Goal: Information Seeking & Learning: Learn about a topic

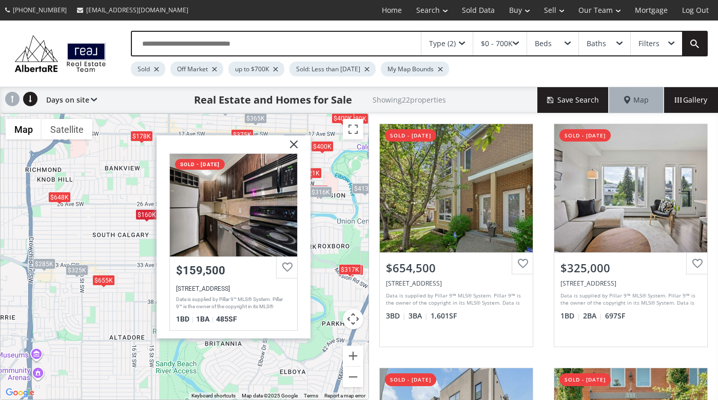
click at [295, 142] on img at bounding box center [290, 148] width 26 height 26
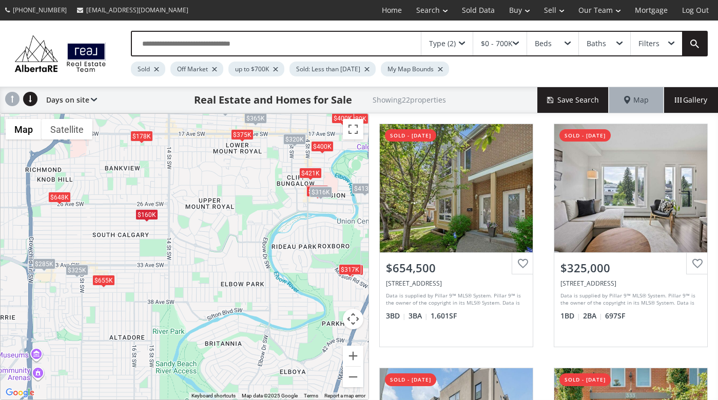
click at [304, 264] on div "To navigate, press the arrow keys. $655K $325K $648K $421K $375K $240K $178K $3…" at bounding box center [185, 257] width 368 height 286
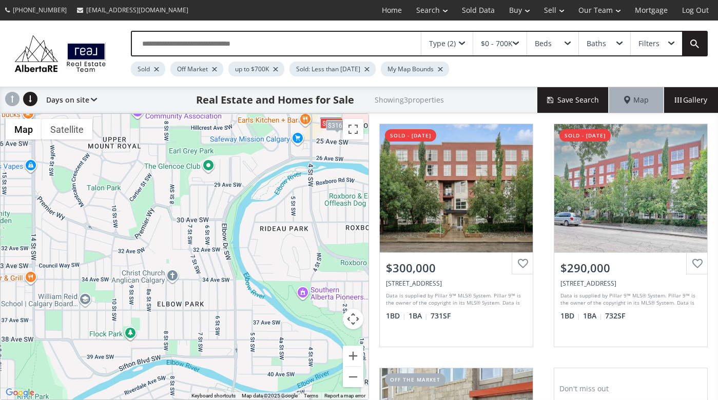
click at [304, 264] on div "To navigate, press the arrow keys. $300K $290K $316K" at bounding box center [185, 257] width 368 height 286
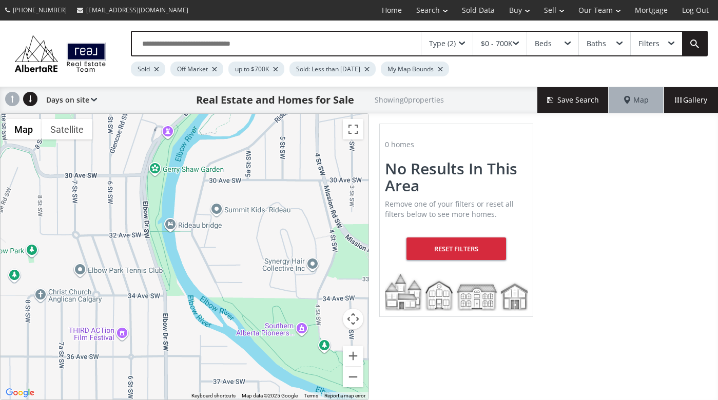
click at [471, 40] on div "Type (2)" at bounding box center [446, 44] width 51 height 24
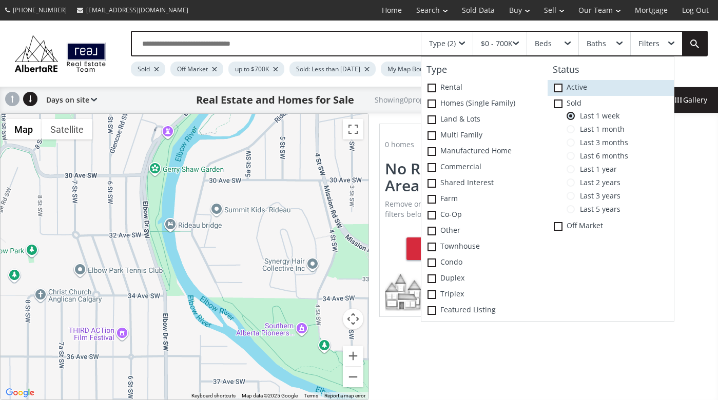
click at [561, 85] on span at bounding box center [557, 88] width 9 height 9
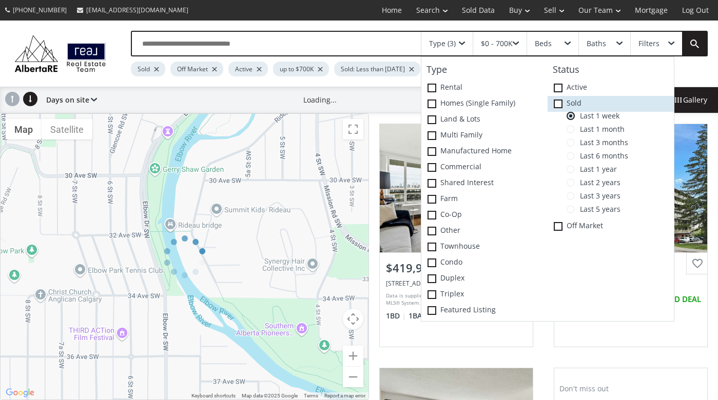
click at [0, 0] on icon at bounding box center [0, 0] width 0 height 0
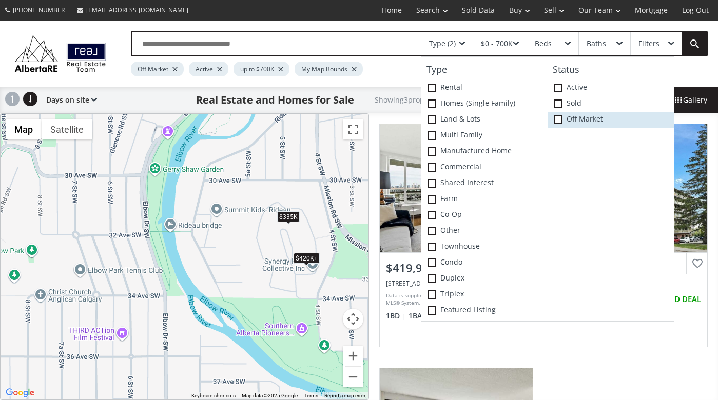
click at [0, 0] on icon at bounding box center [0, 0] width 0 height 0
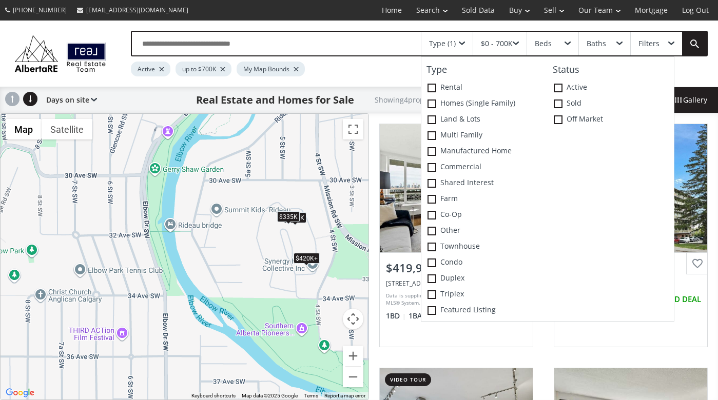
click at [284, 215] on div "$335K" at bounding box center [287, 216] width 23 height 11
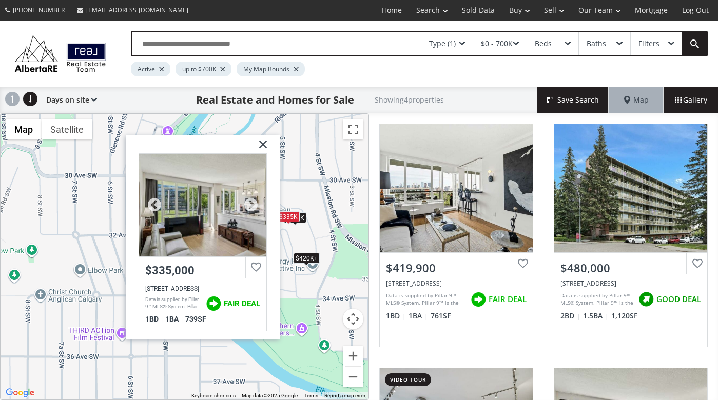
click at [220, 224] on div at bounding box center [202, 204] width 127 height 103
click at [227, 241] on div at bounding box center [202, 204] width 127 height 103
click at [517, 41] on div "$0 - 700K" at bounding box center [499, 44] width 53 height 24
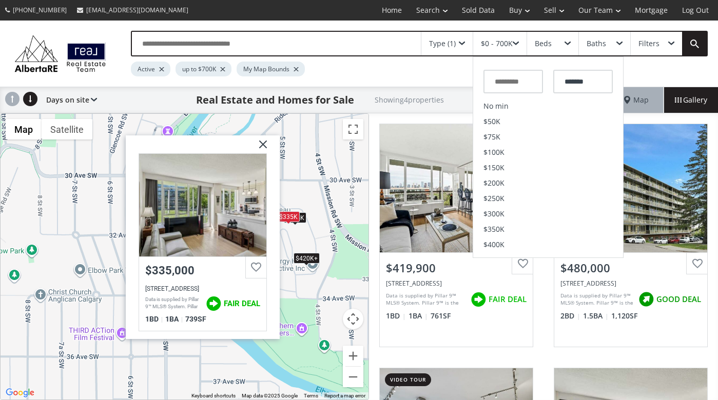
click at [435, 40] on div "Type (1)" at bounding box center [442, 43] width 27 height 7
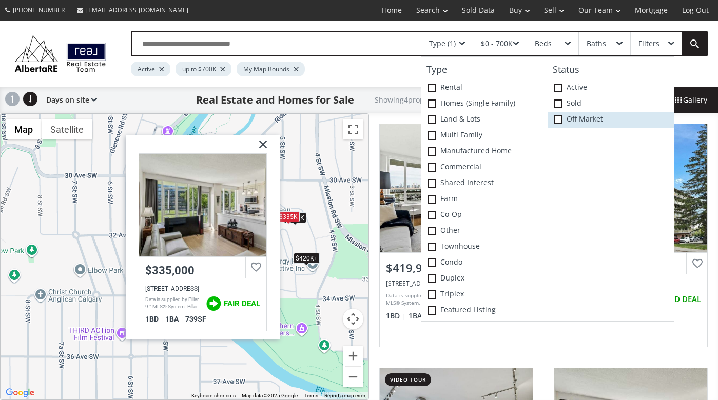
click at [560, 121] on span at bounding box center [557, 119] width 9 height 9
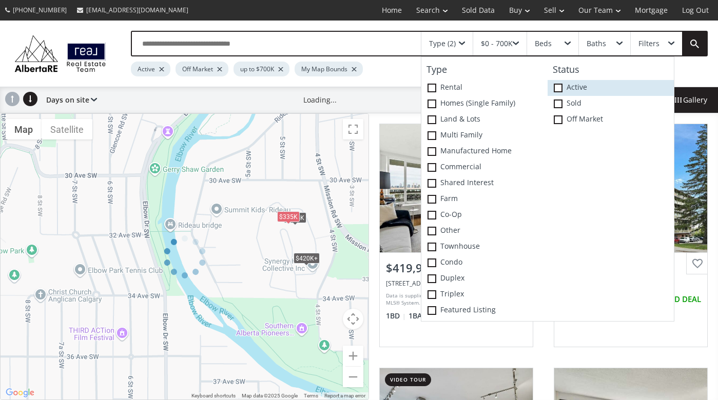
click at [0, 0] on icon at bounding box center [0, 0] width 0 height 0
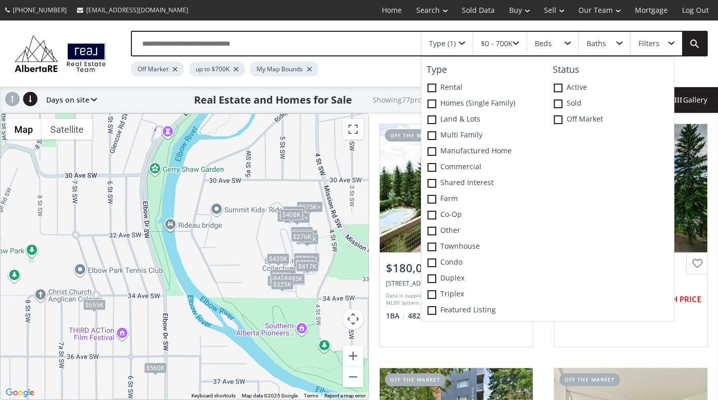
click at [271, 236] on div "To navigate, press the arrow keys. $180K+ $180K+ $260K+ $238K+ $222K+ $180K+ $1…" at bounding box center [185, 257] width 368 height 286
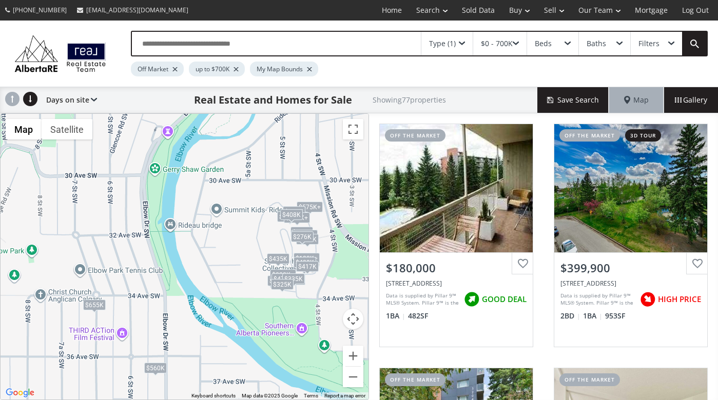
click at [271, 236] on div "To navigate, press the arrow keys. $180K+ $180K+ $260K+ $238K+ $222K+ $180K+ $1…" at bounding box center [185, 257] width 368 height 286
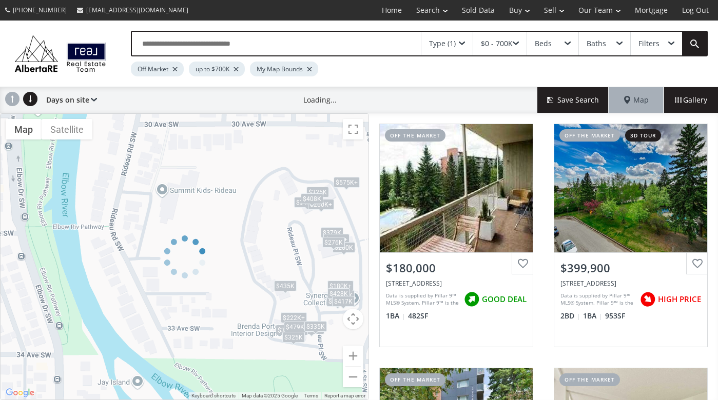
click at [286, 225] on div at bounding box center [184, 256] width 369 height 287
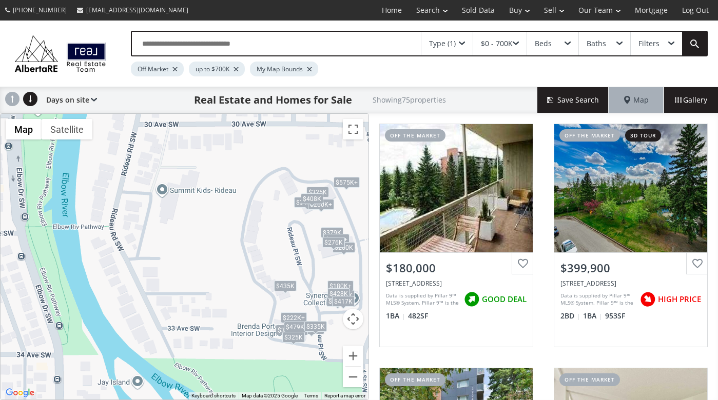
click at [286, 184] on div "To navigate, press the arrow keys. $180K+ $180K+ $260K+ $238K+ $222K+ $180K+ $1…" at bounding box center [185, 257] width 368 height 286
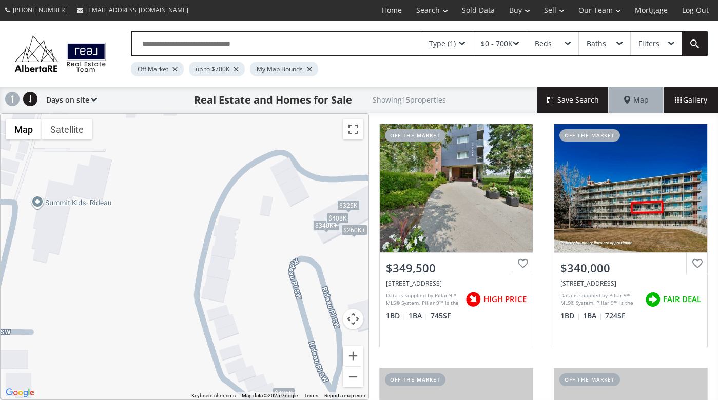
click at [298, 200] on div "To navigate, press the arrow keys. $260K+ $340K+ $260K+ $260K+ $260K+ $260K+ $2…" at bounding box center [185, 257] width 368 height 286
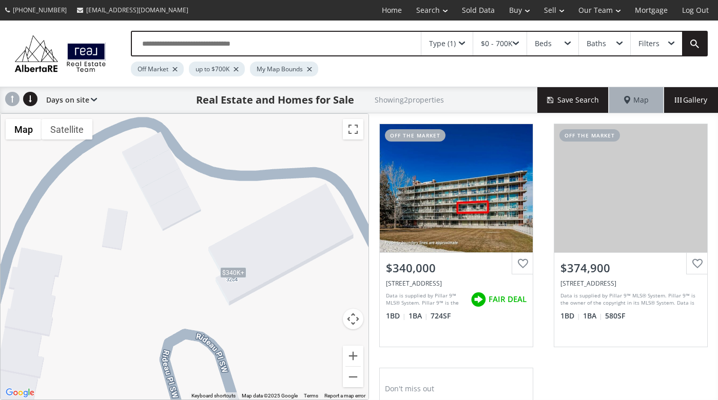
drag, startPoint x: 313, startPoint y: 217, endPoint x: 192, endPoint y: 233, distance: 121.6
click at [192, 233] on div "To navigate, press the arrow keys. $340K+ $340K+" at bounding box center [185, 257] width 368 height 286
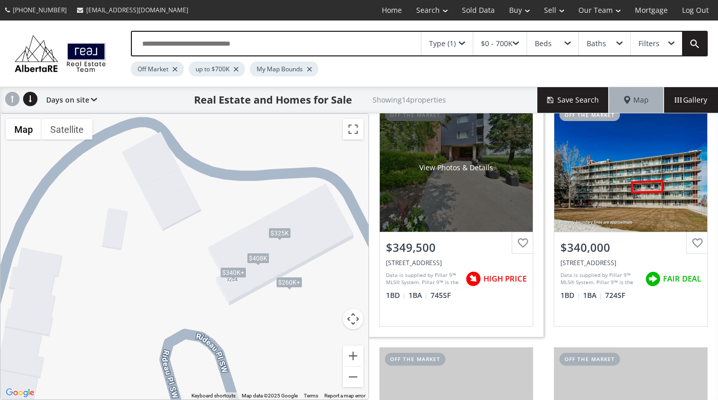
scroll to position [21, 0]
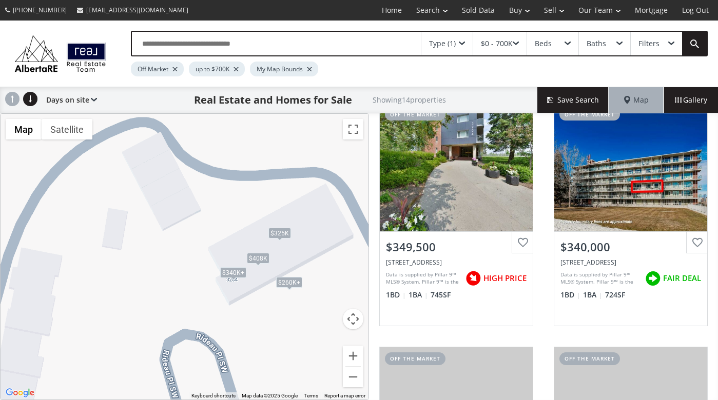
click at [233, 272] on div "$340K+" at bounding box center [233, 272] width 26 height 11
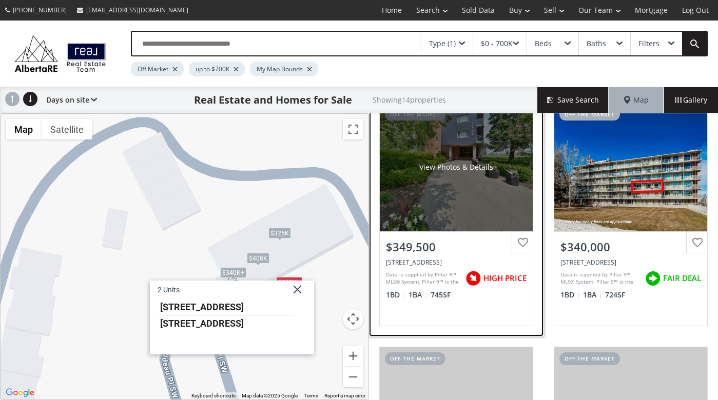
click at [401, 211] on div "View Photos & Details" at bounding box center [456, 167] width 153 height 128
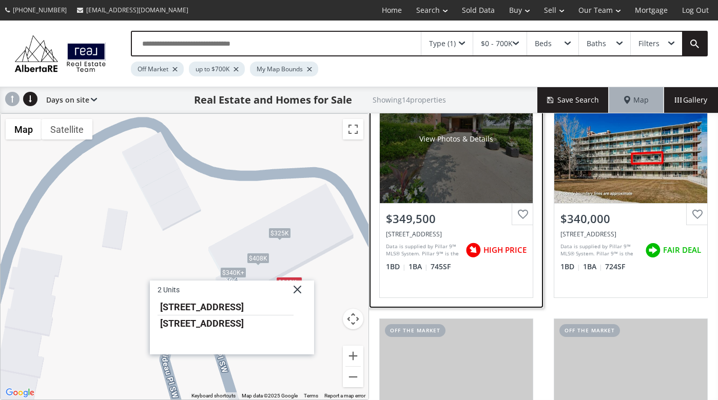
scroll to position [51, 0]
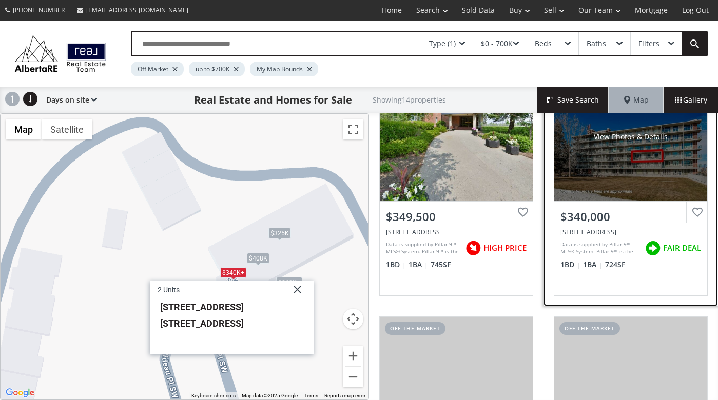
click at [616, 191] on div "View Photos & Details" at bounding box center [630, 137] width 153 height 128
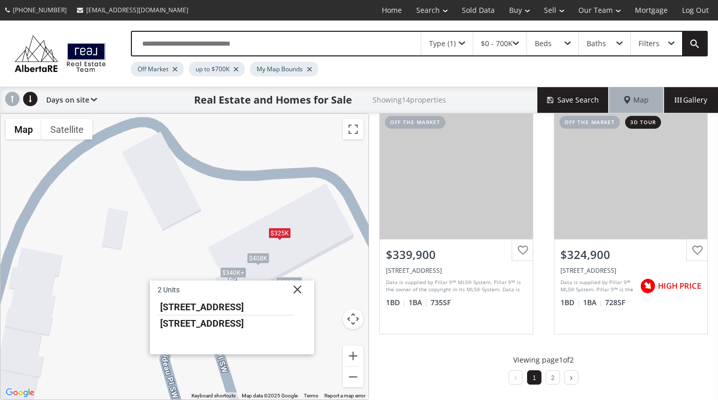
scroll to position [991, 0]
click at [551, 379] on li "2" at bounding box center [552, 377] width 14 height 14
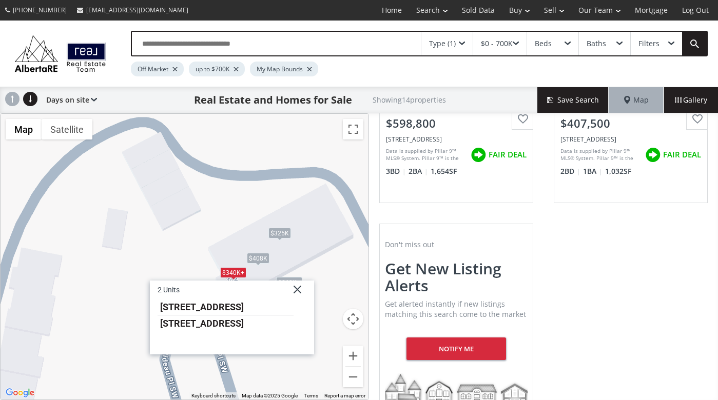
scroll to position [385, 0]
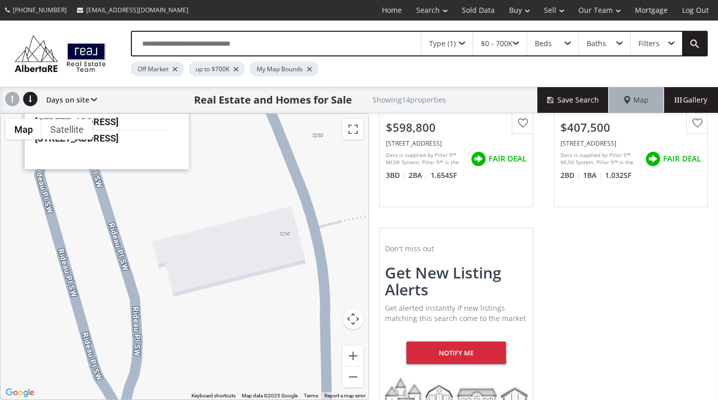
drag, startPoint x: 325, startPoint y: 373, endPoint x: 200, endPoint y: 183, distance: 228.1
click at [200, 183] on div "To navigate, press the arrow keys. $260K+ $340K+ $260K+ $260K+ $260K+ $260K+ $2…" at bounding box center [185, 257] width 368 height 286
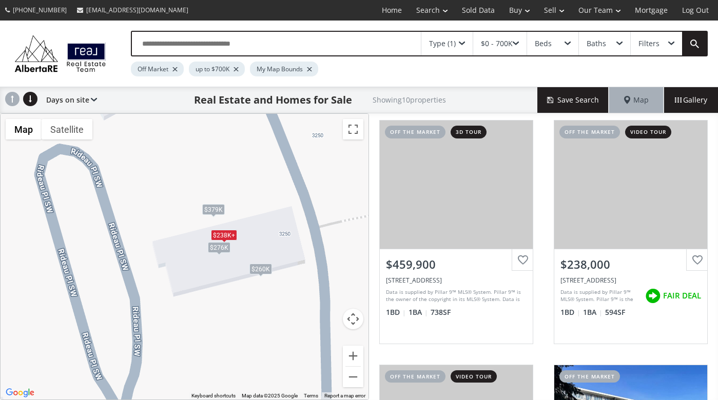
scroll to position [248, 0]
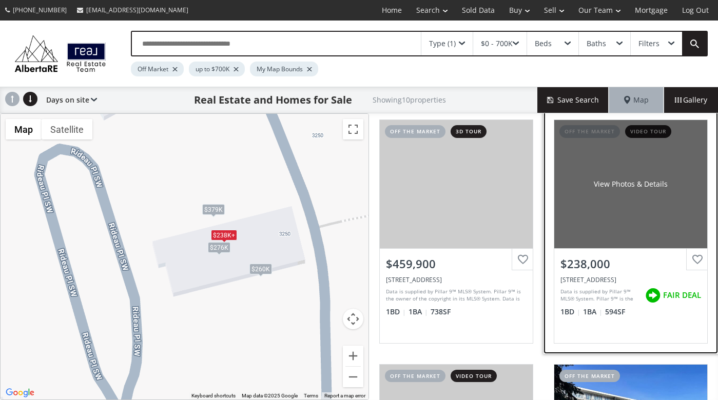
click at [609, 232] on div "View Photos & Details" at bounding box center [630, 184] width 153 height 128
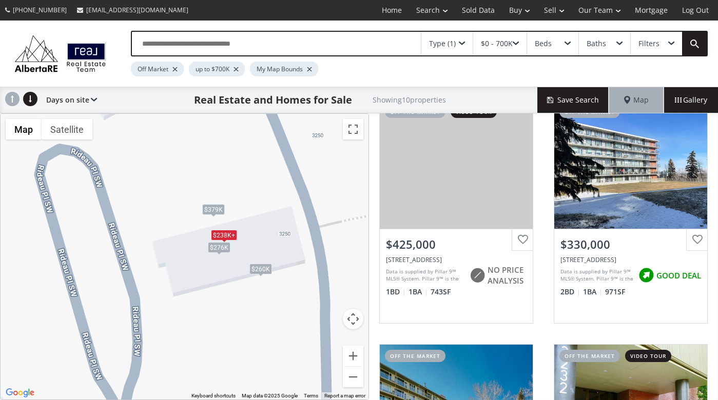
scroll to position [512, 0]
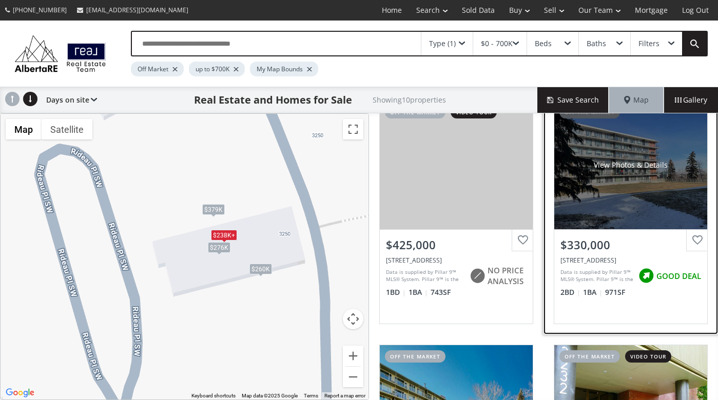
click at [600, 209] on div "View Photos & Details" at bounding box center [630, 165] width 153 height 128
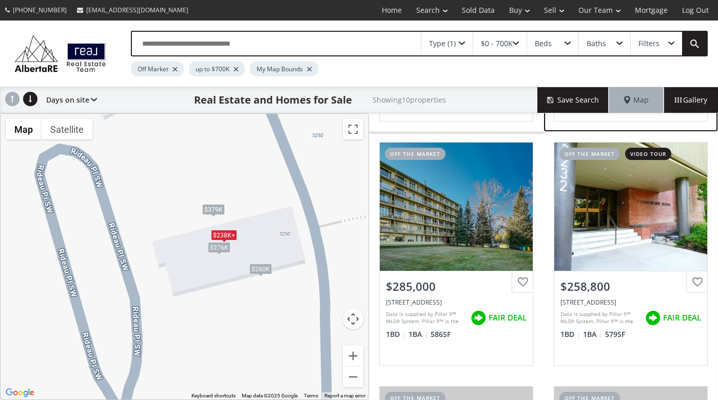
scroll to position [716, 0]
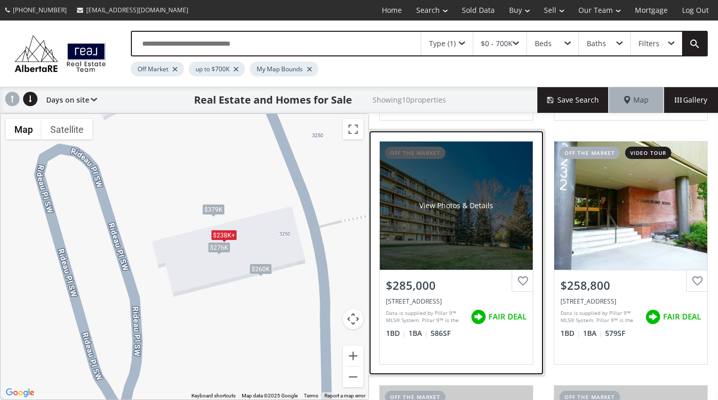
click at [484, 241] on div "View Photos & Details" at bounding box center [456, 206] width 153 height 128
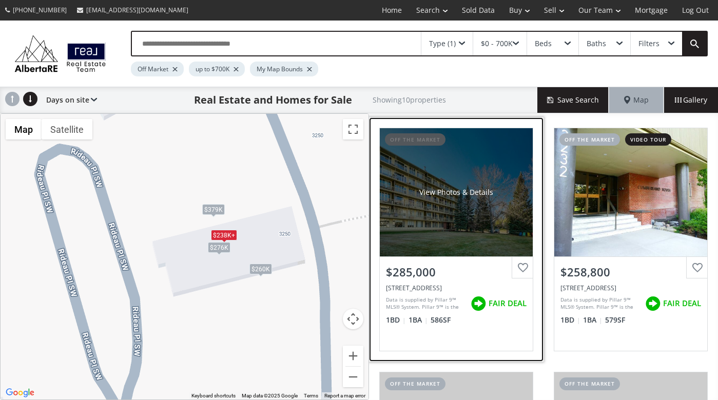
scroll to position [729, 0]
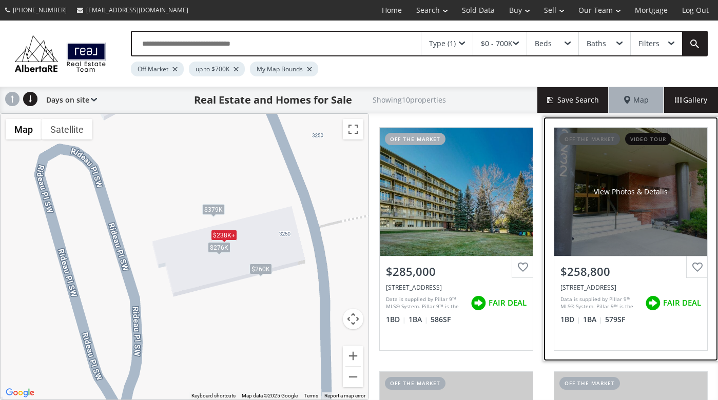
click at [641, 227] on div "View Photos & Details" at bounding box center [630, 192] width 153 height 128
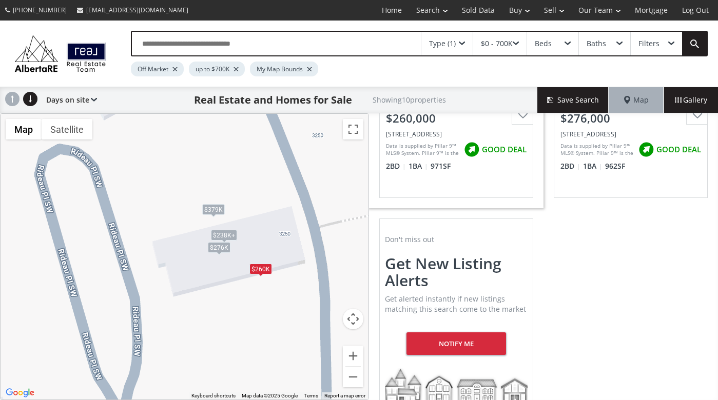
scroll to position [1148, 0]
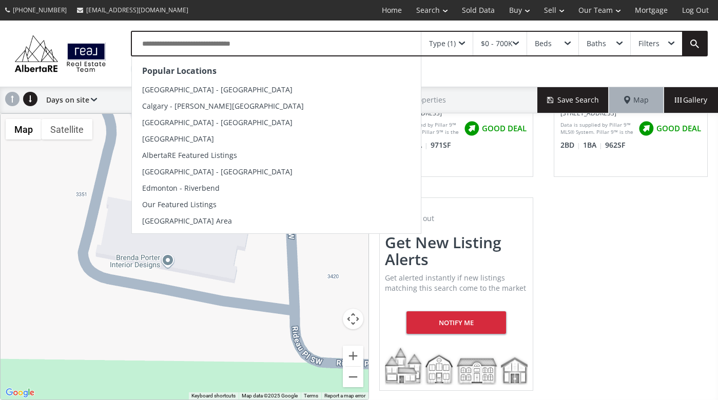
drag, startPoint x: 168, startPoint y: 367, endPoint x: 296, endPoint y: 25, distance: 365.4
click at [296, 25] on div "Popular Locations Calgary - Kensington Calgary - Marda Loop Calgary - Downtown …" at bounding box center [359, 211] width 718 height 380
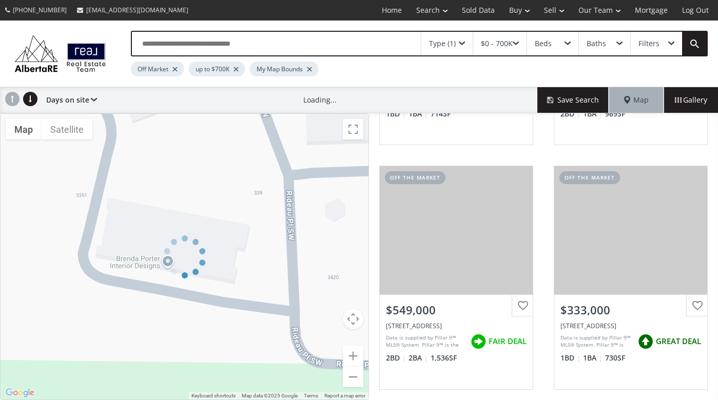
scroll to position [991, 0]
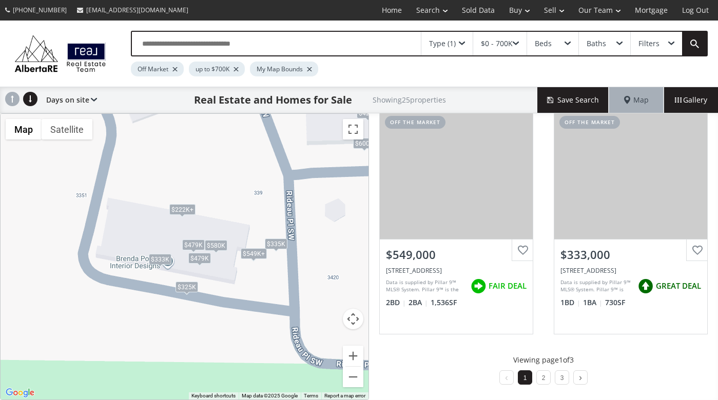
click at [222, 200] on div "To navigate, press the arrow keys. $222K+ $222K+ $222K+ $600K $222K+ $222K+ $22…" at bounding box center [185, 257] width 368 height 286
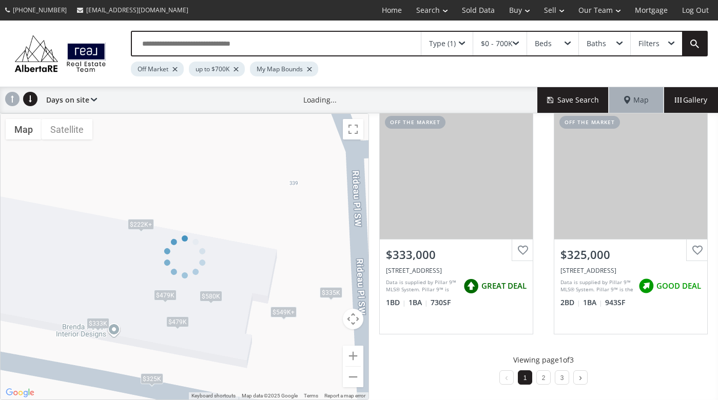
drag, startPoint x: 201, startPoint y: 223, endPoint x: 238, endPoint y: 184, distance: 53.7
click at [238, 184] on div "← Move left → Move right ↑ Move up ↓ Move down + Zoom in - Zoom out Home Jump l…" at bounding box center [184, 256] width 369 height 287
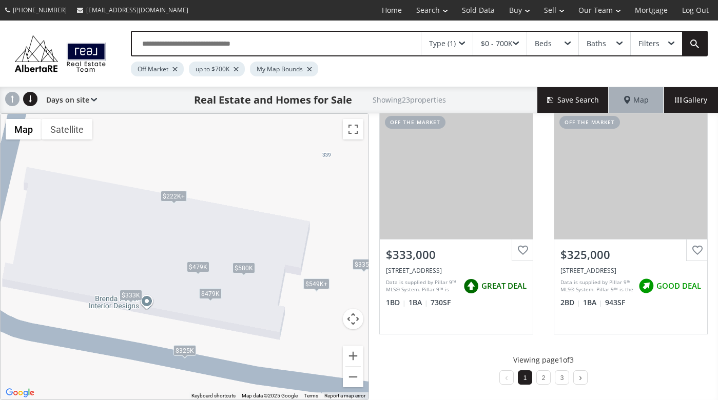
drag, startPoint x: 229, startPoint y: 192, endPoint x: 263, endPoint y: 164, distance: 44.5
click at [263, 164] on div "To navigate, press the arrow keys. $222K+ $222K+ $222K+ $222K+ $222K+ $222K+ $2…" at bounding box center [185, 257] width 368 height 286
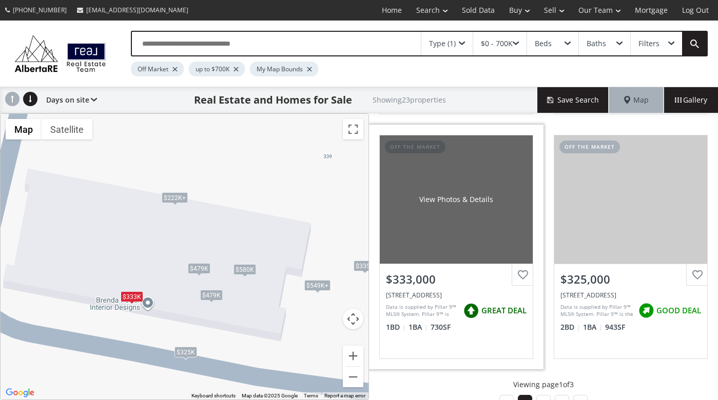
scroll to position [991, 0]
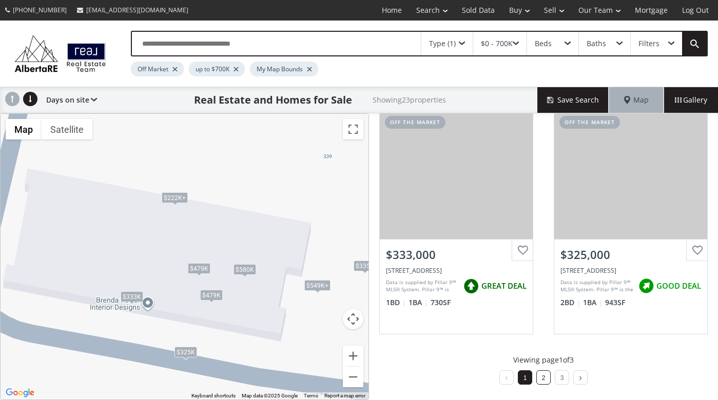
click at [542, 377] on link "2" at bounding box center [544, 377] width 4 height 7
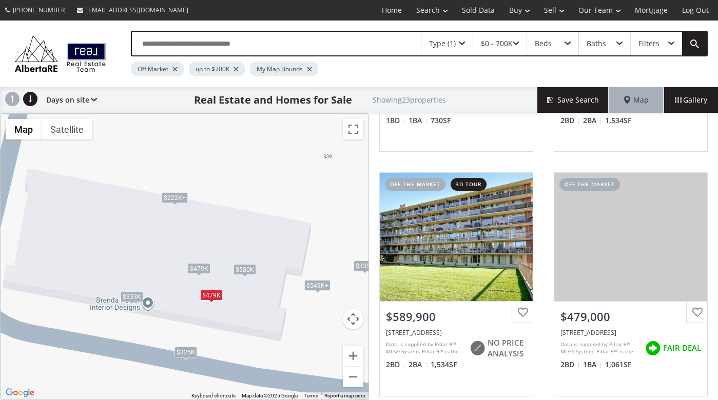
scroll to position [929, 0]
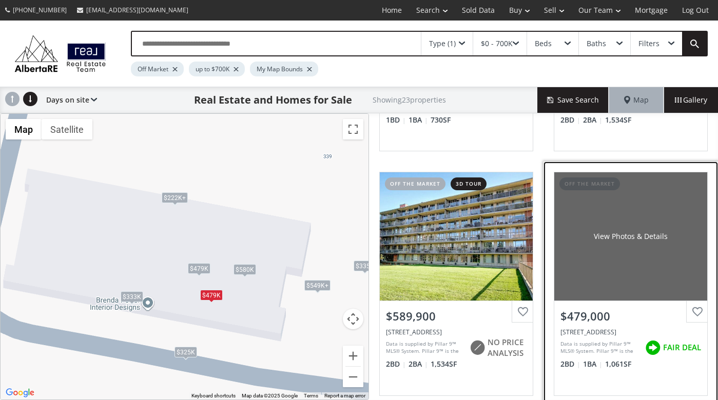
click at [681, 233] on div "View Photos & Details" at bounding box center [630, 236] width 153 height 128
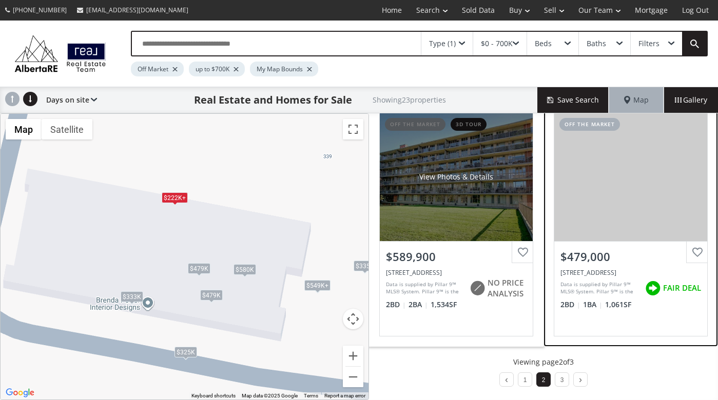
scroll to position [991, 0]
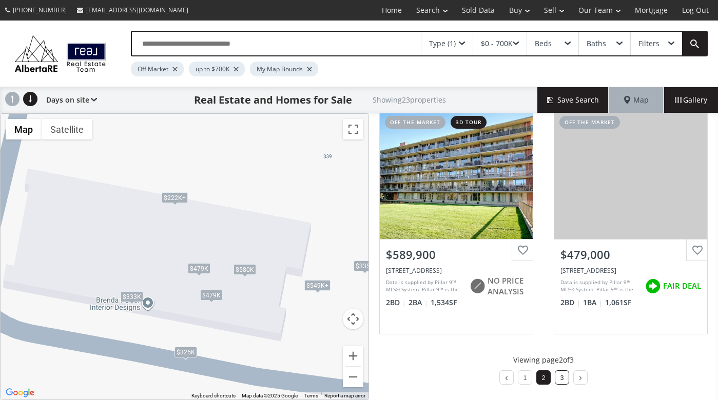
click at [560, 380] on link "3" at bounding box center [562, 377] width 4 height 7
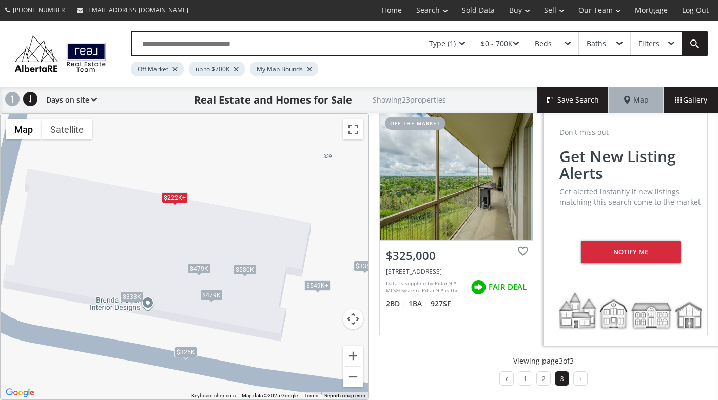
scroll to position [258, 0]
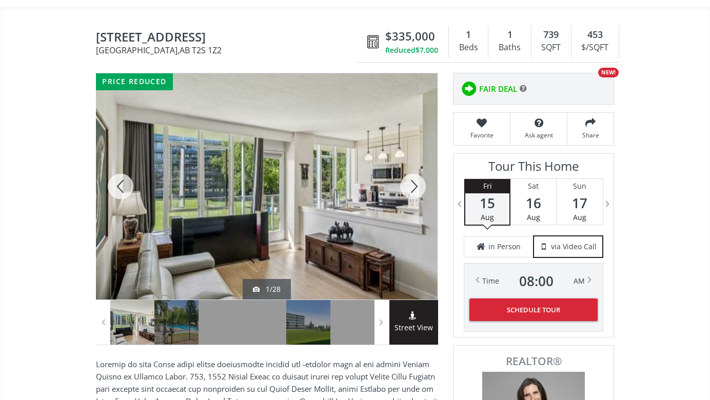
scroll to position [74, 0]
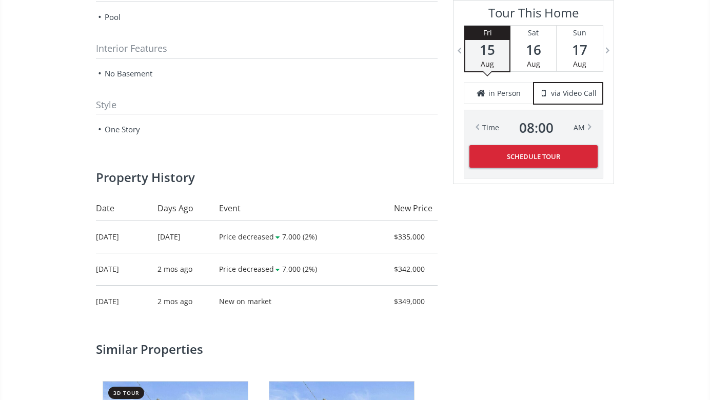
scroll to position [1332, 0]
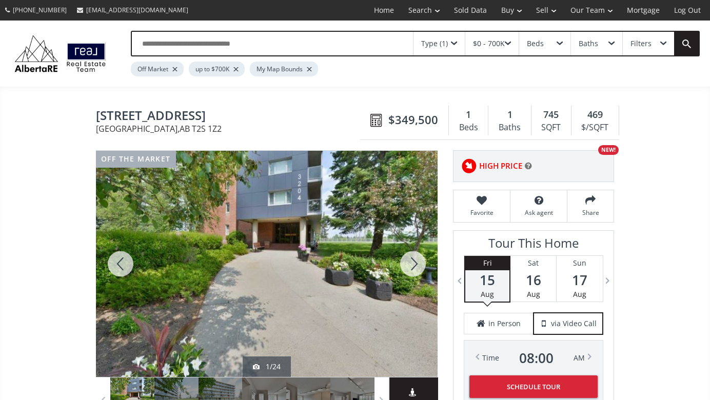
click at [416, 259] on div at bounding box center [412, 264] width 49 height 226
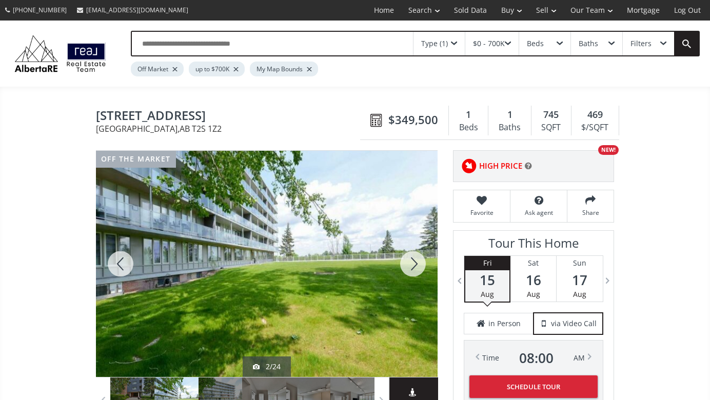
click at [416, 259] on div at bounding box center [412, 264] width 49 height 226
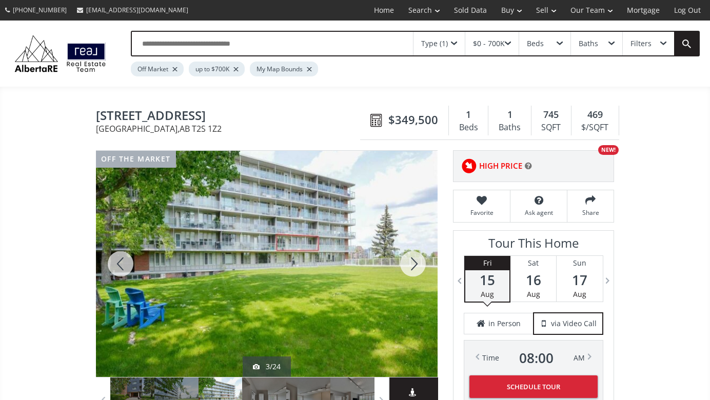
click at [416, 259] on div at bounding box center [412, 264] width 49 height 226
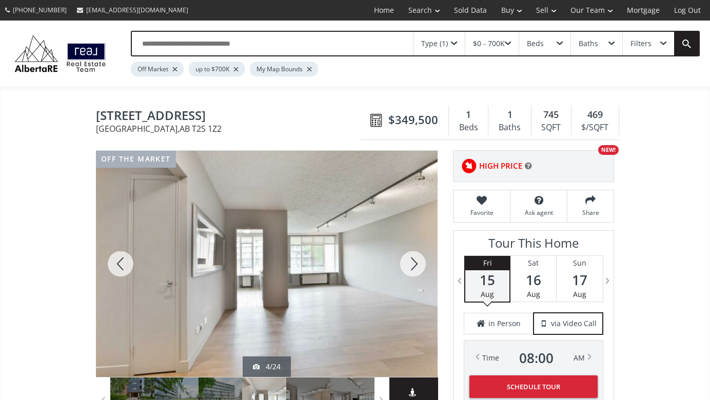
click at [416, 259] on div at bounding box center [412, 264] width 49 height 226
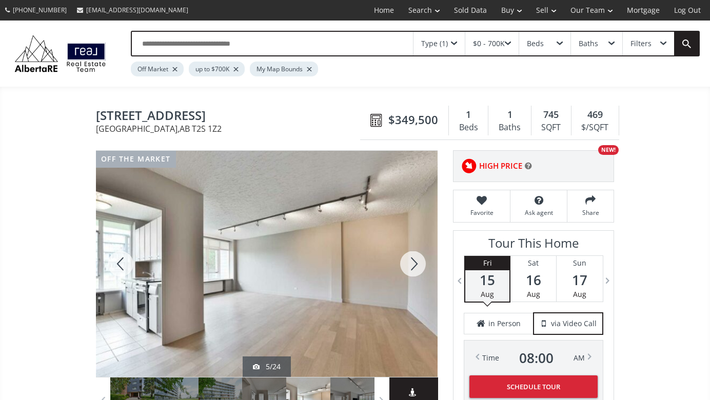
click at [416, 259] on div at bounding box center [412, 264] width 49 height 226
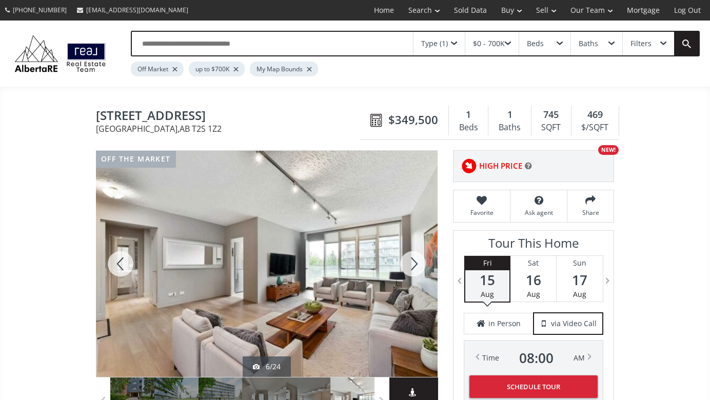
click at [416, 259] on div at bounding box center [412, 264] width 49 height 226
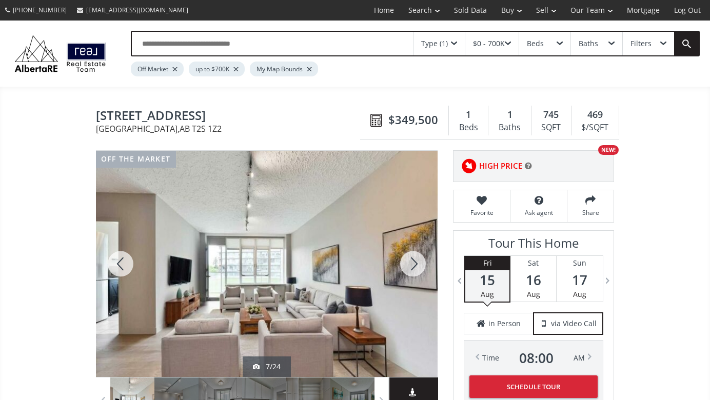
click at [416, 259] on div at bounding box center [412, 264] width 49 height 226
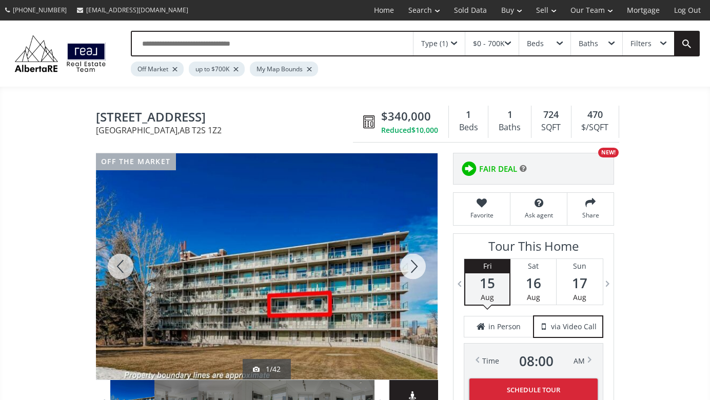
click at [416, 260] on div at bounding box center [412, 266] width 49 height 226
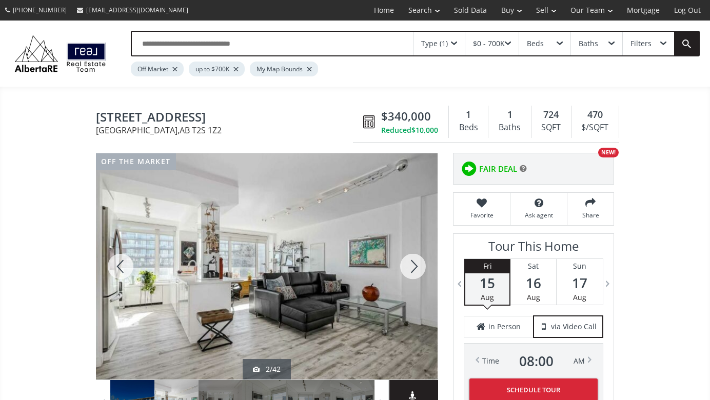
click at [416, 260] on div at bounding box center [412, 266] width 49 height 226
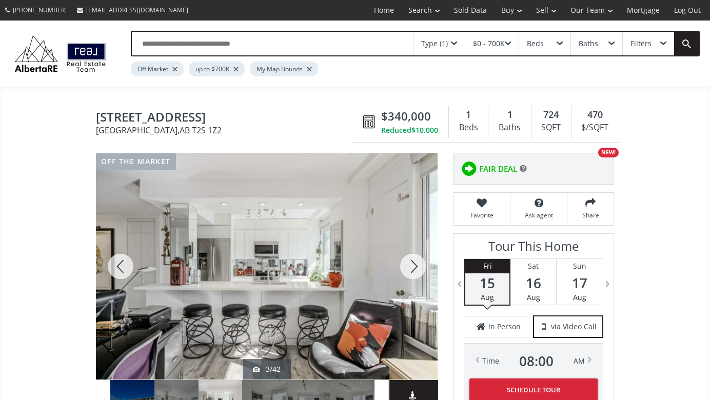
click at [416, 260] on div at bounding box center [412, 266] width 49 height 226
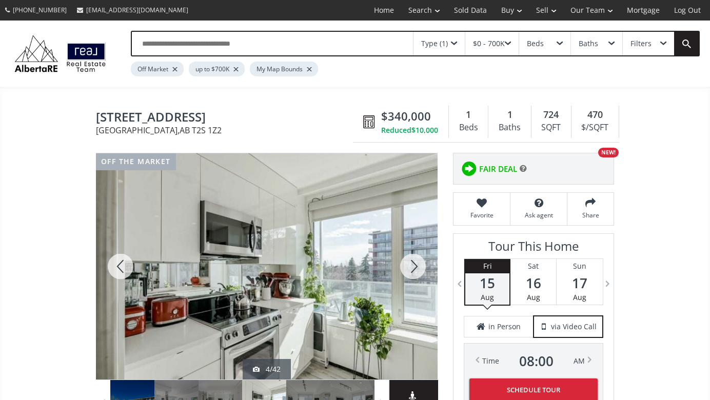
click at [416, 260] on div at bounding box center [412, 266] width 49 height 226
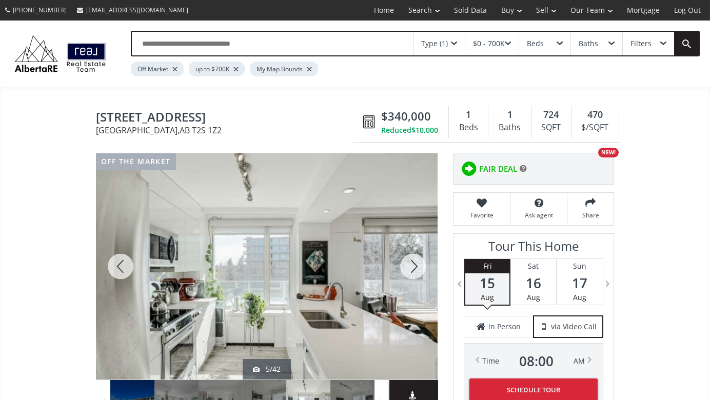
click at [416, 260] on div at bounding box center [412, 266] width 49 height 226
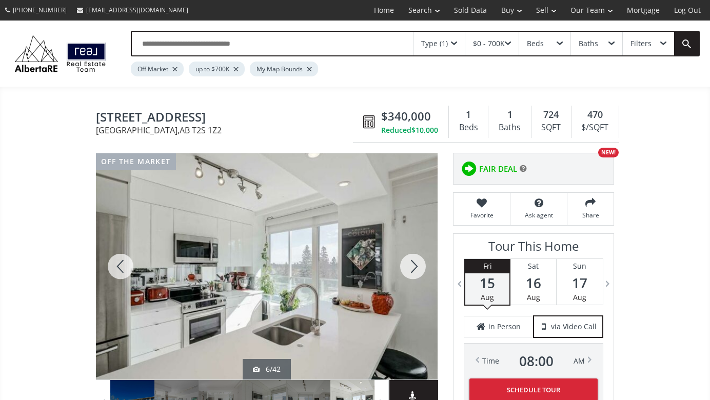
click at [416, 260] on div at bounding box center [412, 266] width 49 height 226
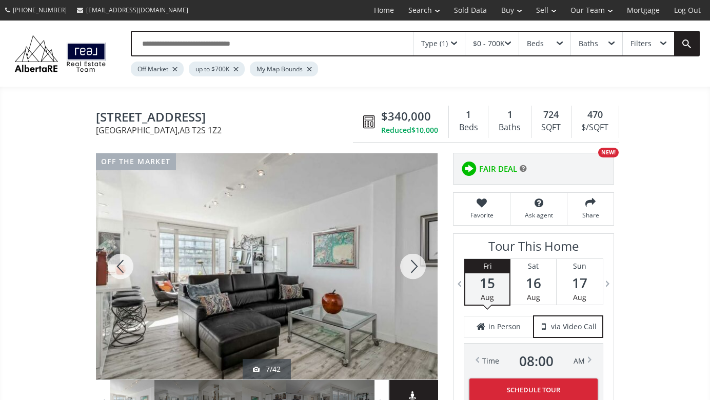
click at [416, 260] on div at bounding box center [412, 266] width 49 height 226
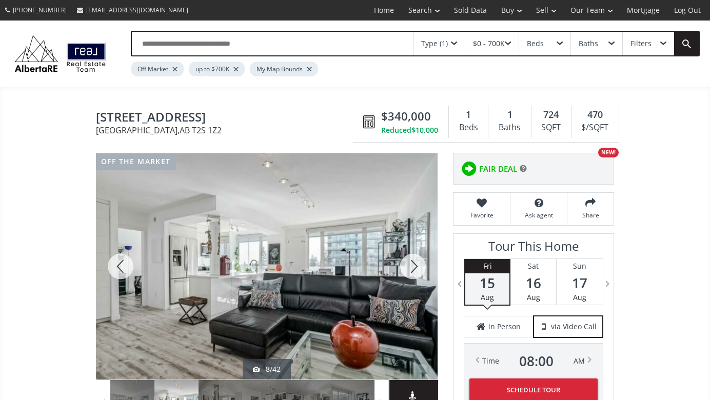
click at [416, 260] on div at bounding box center [412, 266] width 49 height 226
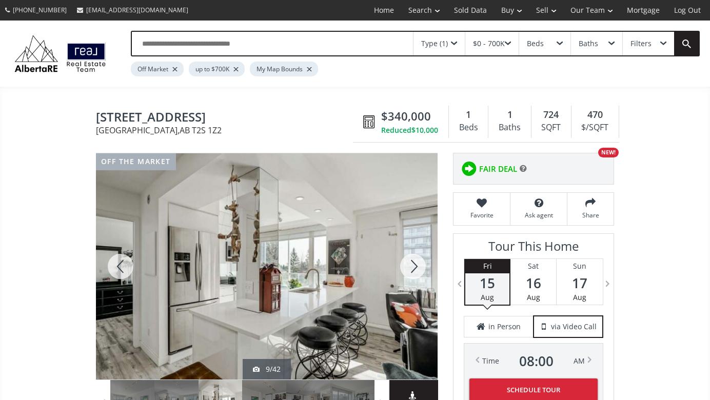
click at [416, 260] on div at bounding box center [412, 266] width 49 height 226
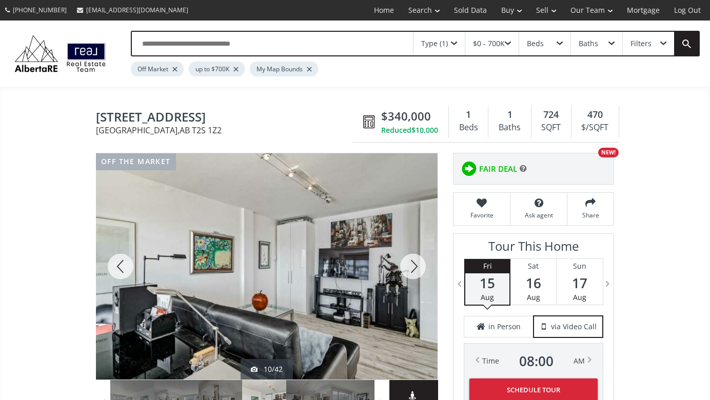
click at [416, 260] on div at bounding box center [412, 266] width 49 height 226
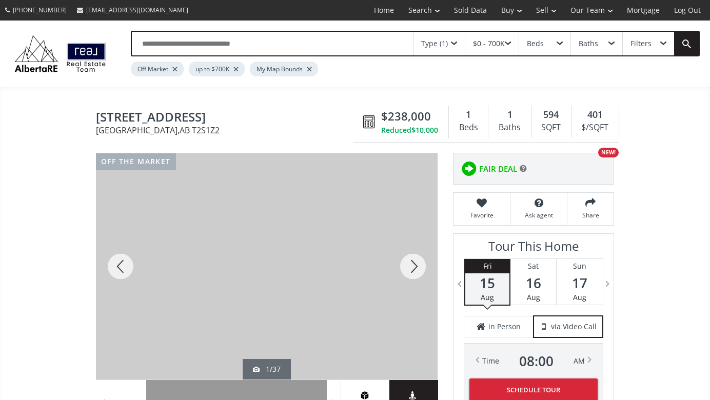
click at [416, 268] on div at bounding box center [412, 266] width 49 height 226
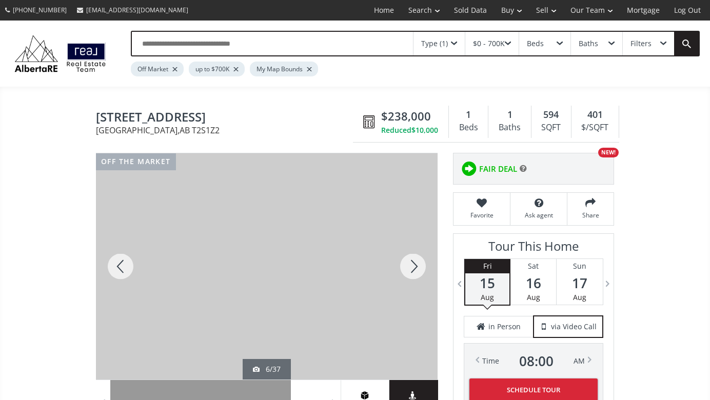
click at [416, 268] on div at bounding box center [412, 266] width 49 height 226
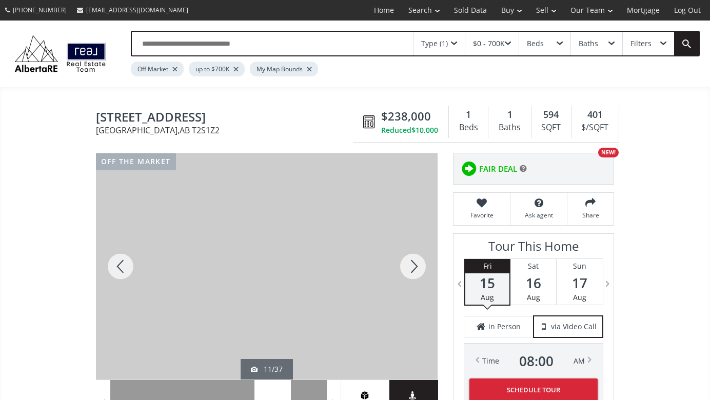
click at [416, 268] on div at bounding box center [412, 266] width 49 height 226
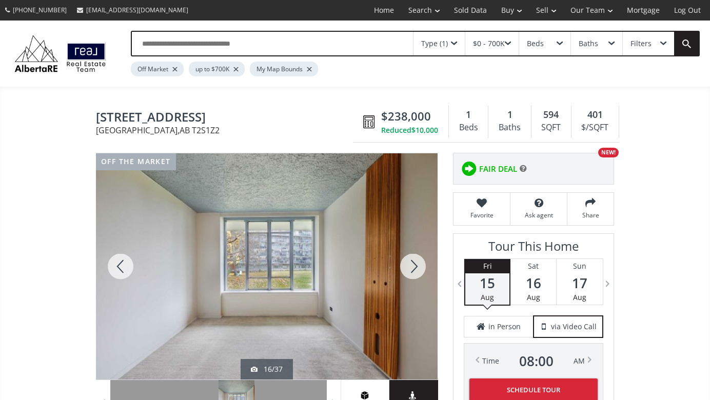
click at [416, 268] on div at bounding box center [412, 266] width 49 height 226
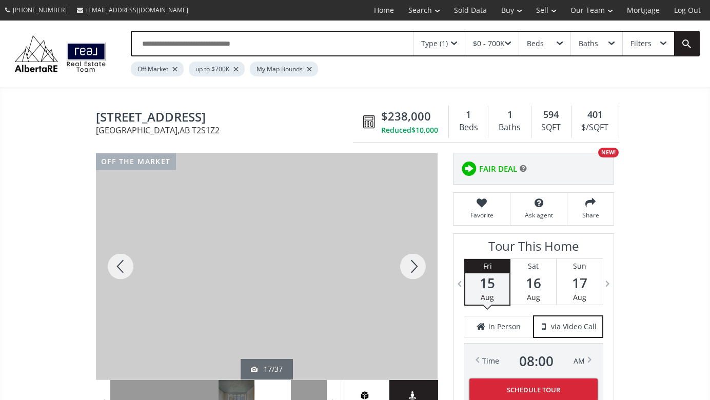
click at [416, 268] on div at bounding box center [412, 266] width 49 height 226
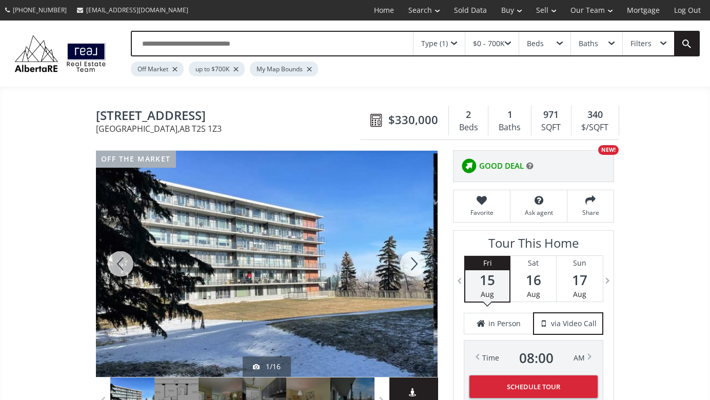
click at [419, 261] on div at bounding box center [412, 264] width 49 height 226
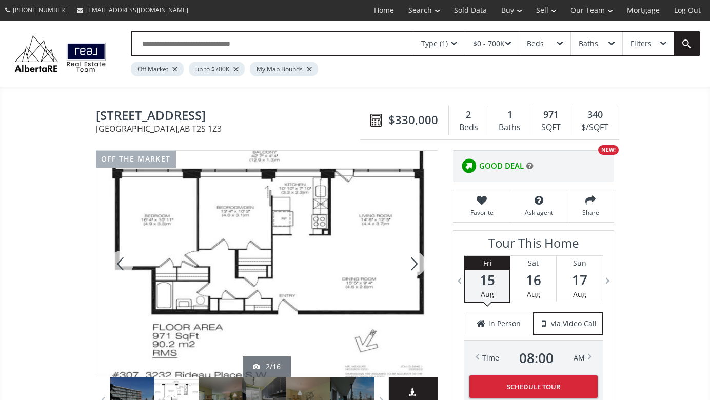
click at [419, 261] on div at bounding box center [412, 264] width 49 height 226
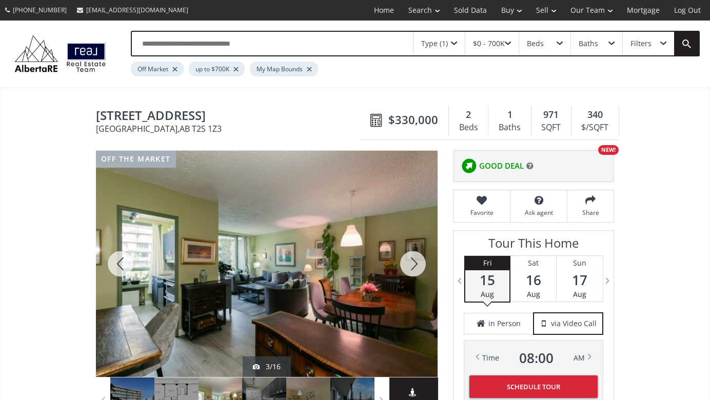
click at [419, 261] on div at bounding box center [412, 264] width 49 height 226
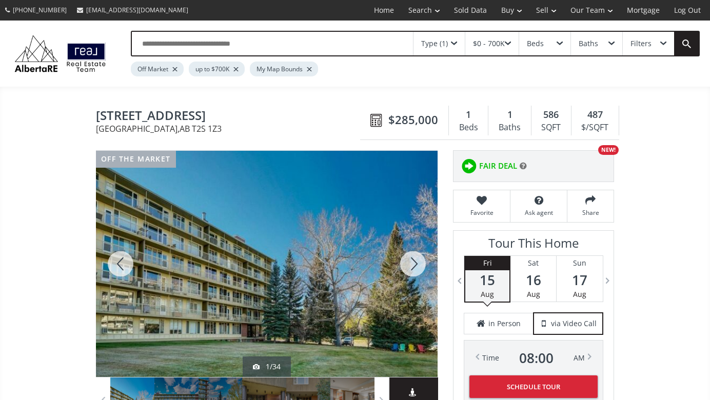
click at [416, 262] on div at bounding box center [412, 264] width 49 height 226
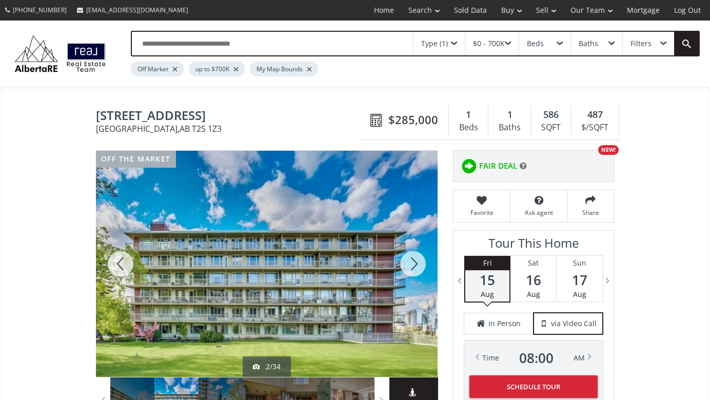
click at [416, 262] on div at bounding box center [412, 264] width 49 height 226
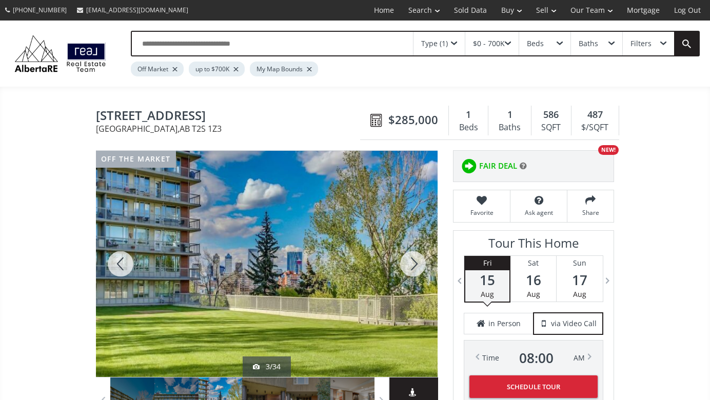
click at [416, 262] on div at bounding box center [412, 264] width 49 height 226
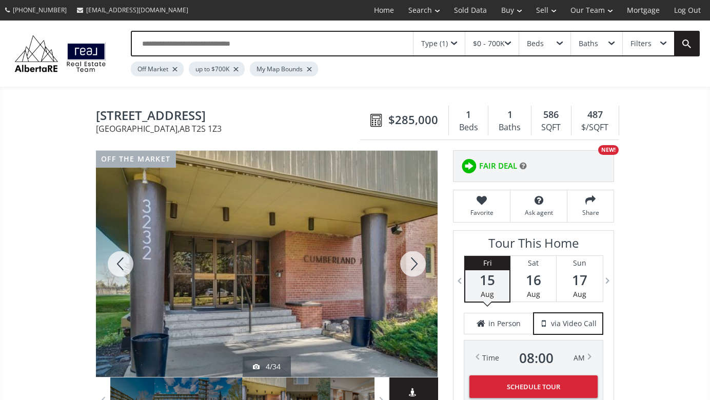
click at [416, 262] on div at bounding box center [412, 264] width 49 height 226
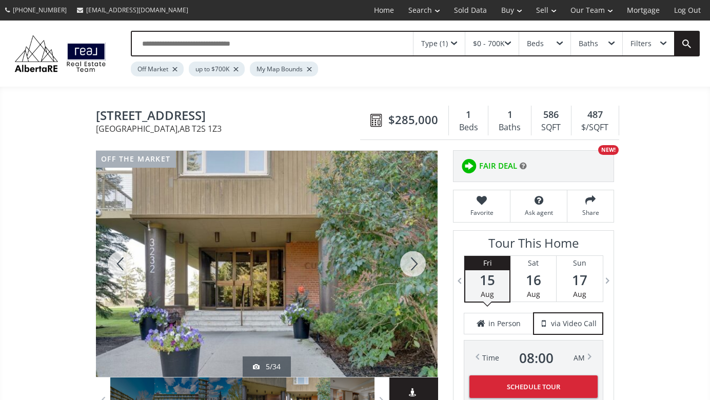
click at [416, 262] on div at bounding box center [412, 264] width 49 height 226
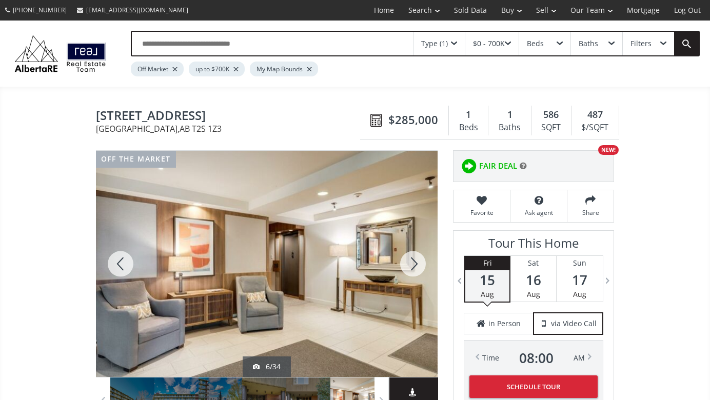
click at [416, 262] on div at bounding box center [412, 264] width 49 height 226
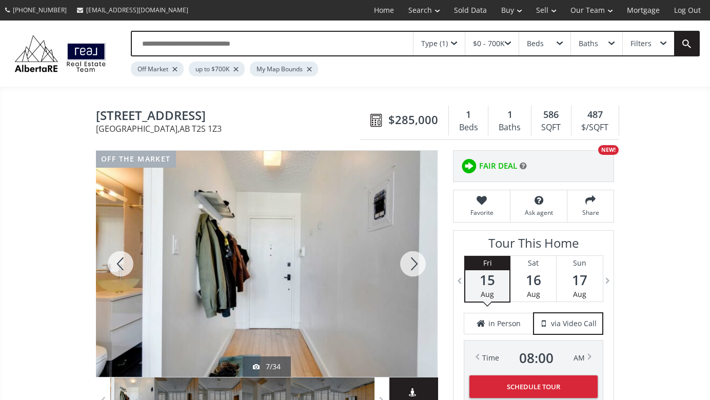
click at [416, 262] on div at bounding box center [412, 264] width 49 height 226
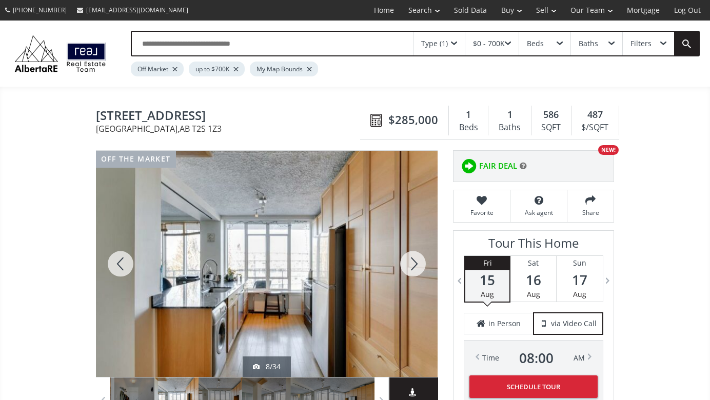
click at [416, 262] on div at bounding box center [412, 264] width 49 height 226
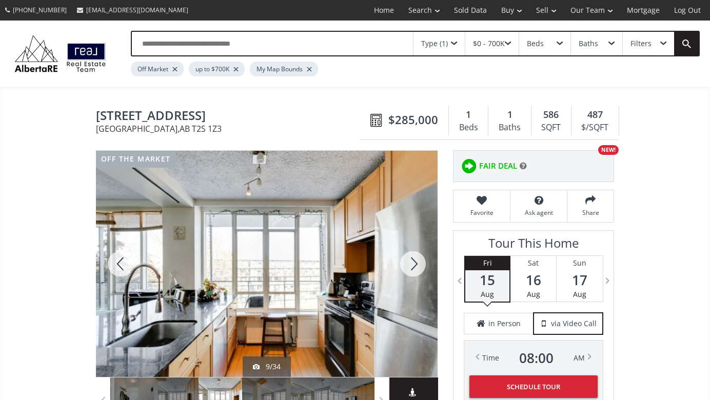
click at [416, 262] on div at bounding box center [412, 264] width 49 height 226
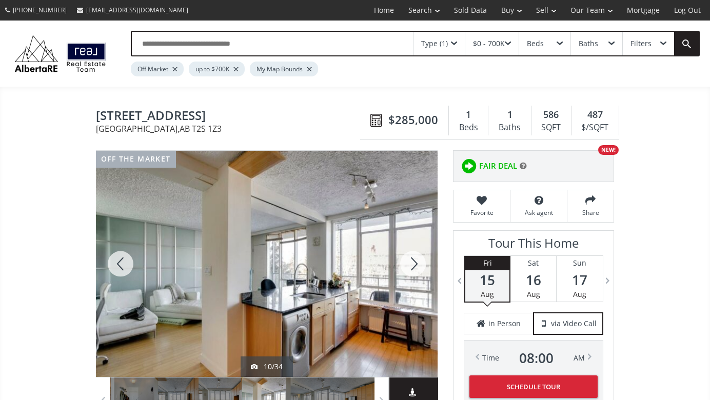
click at [416, 262] on div at bounding box center [412, 264] width 49 height 226
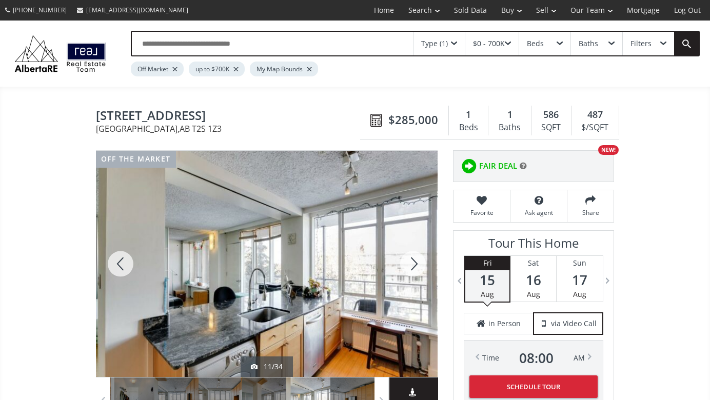
click at [416, 262] on div at bounding box center [412, 264] width 49 height 226
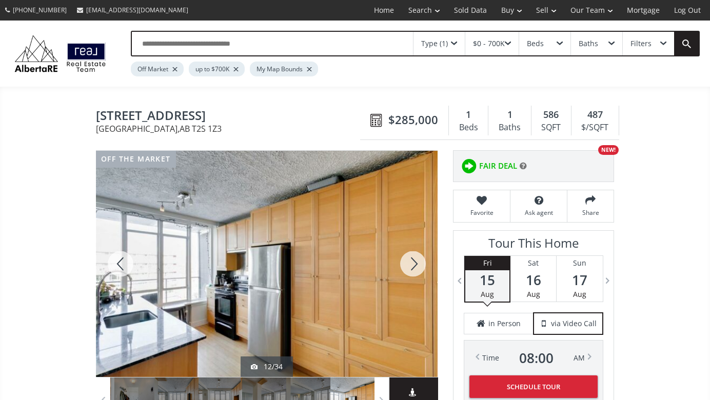
click at [416, 262] on div at bounding box center [412, 264] width 49 height 226
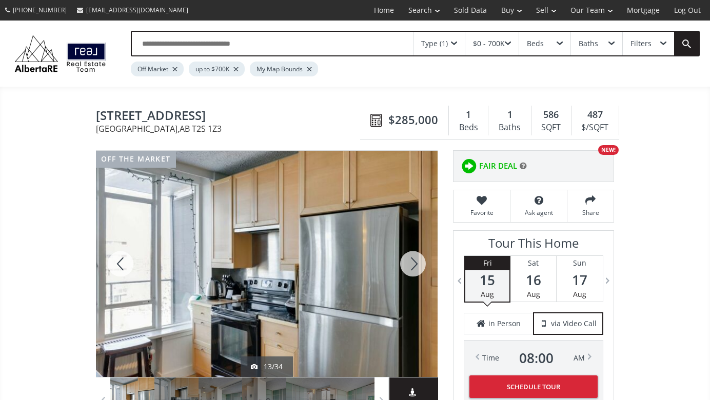
click at [416, 262] on div at bounding box center [412, 264] width 49 height 226
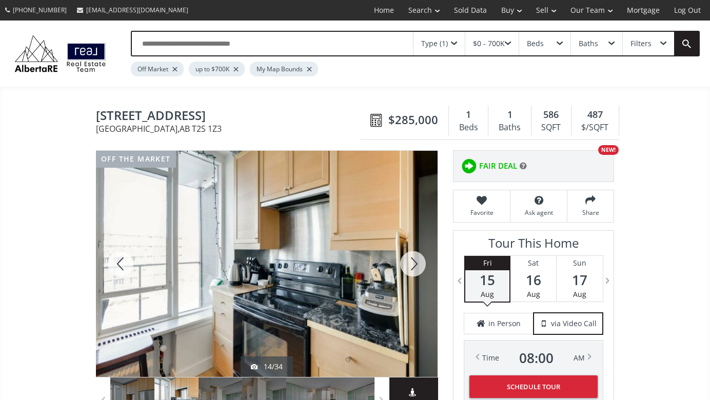
click at [416, 262] on div at bounding box center [412, 264] width 49 height 226
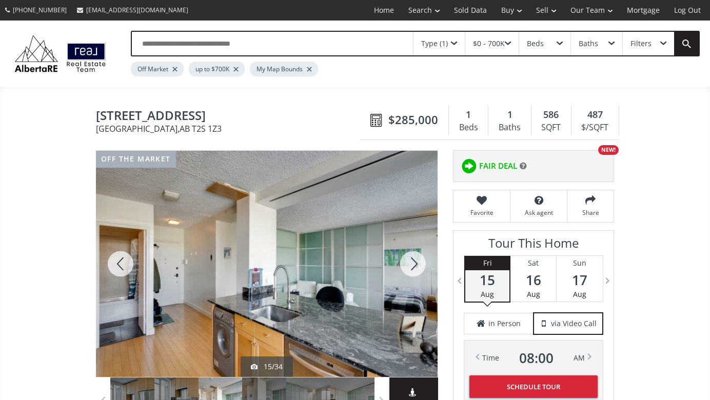
click at [416, 262] on div at bounding box center [412, 264] width 49 height 226
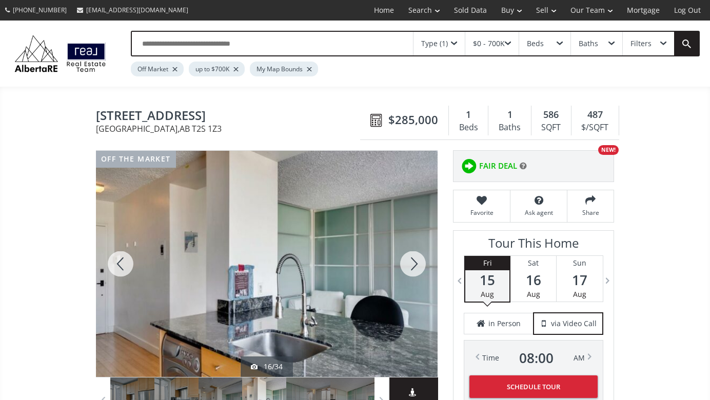
click at [416, 262] on div at bounding box center [412, 264] width 49 height 226
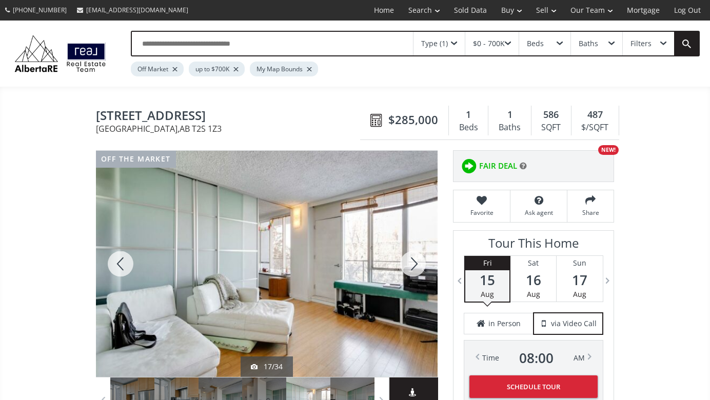
click at [416, 262] on div at bounding box center [412, 264] width 49 height 226
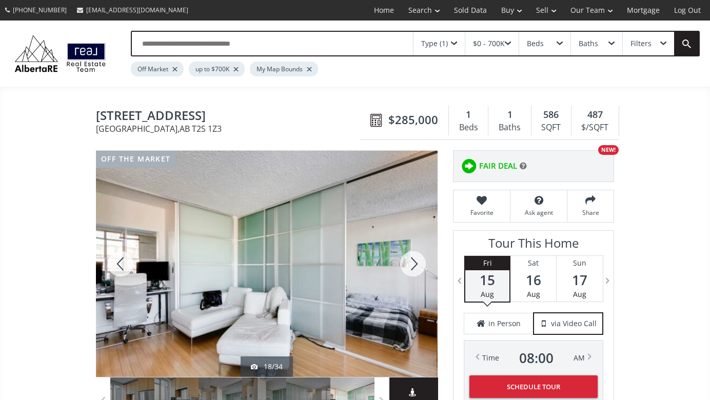
click at [416, 262] on div at bounding box center [412, 264] width 49 height 226
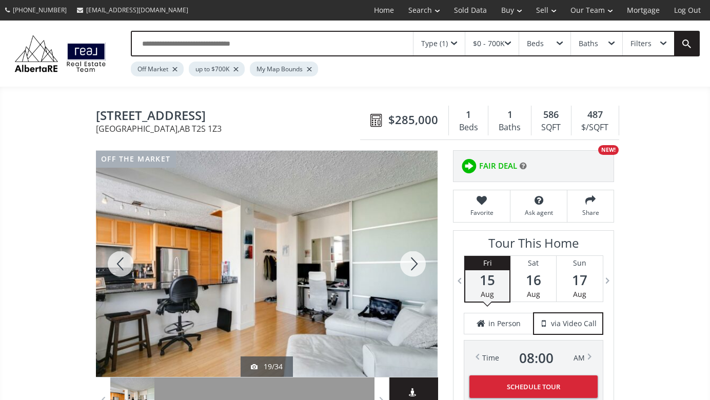
click at [416, 262] on div at bounding box center [412, 264] width 49 height 226
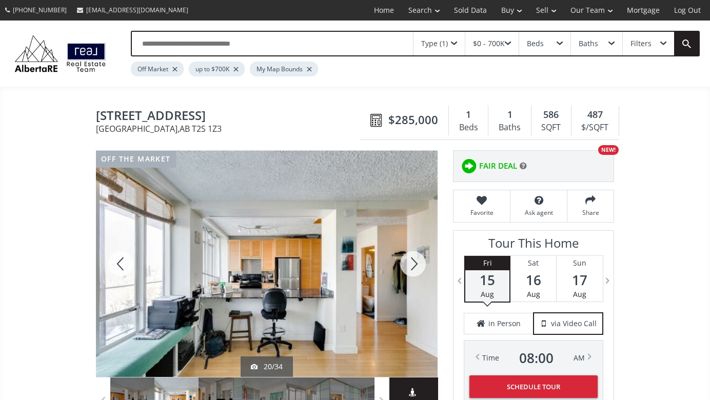
click at [416, 262] on div at bounding box center [412, 264] width 49 height 226
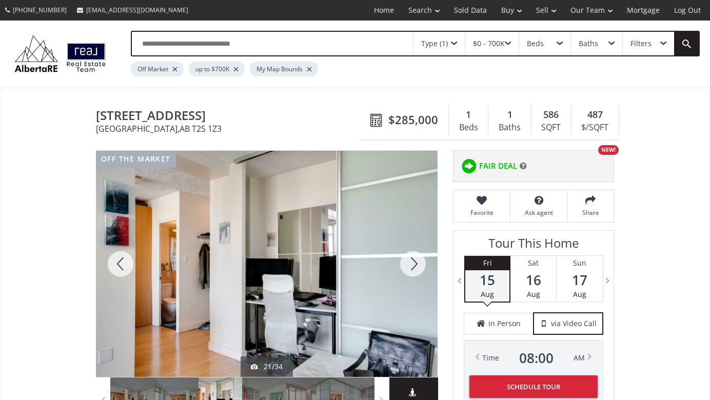
click at [416, 262] on div at bounding box center [412, 264] width 49 height 226
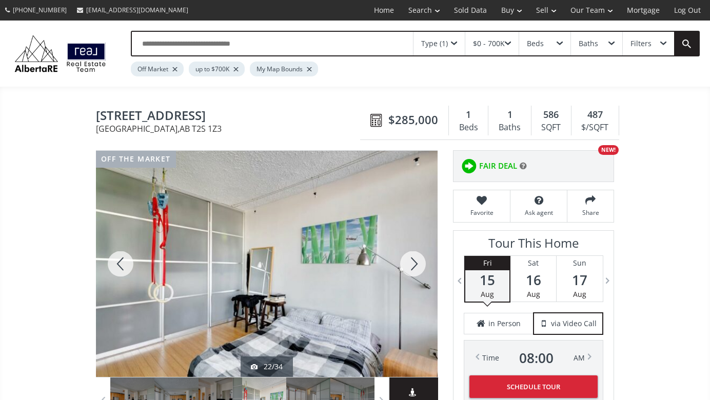
click at [416, 262] on div at bounding box center [412, 264] width 49 height 226
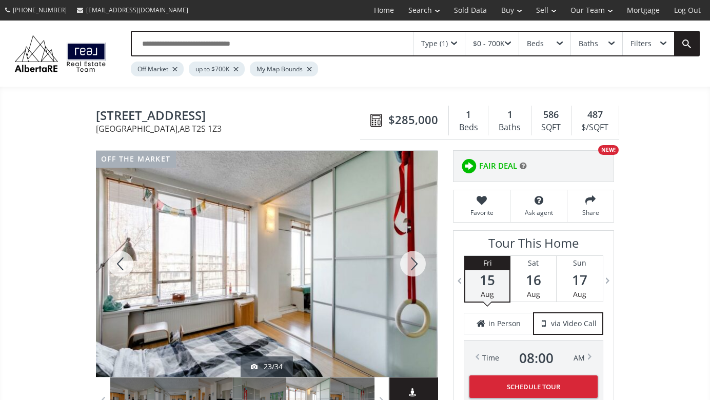
click at [416, 262] on div at bounding box center [412, 264] width 49 height 226
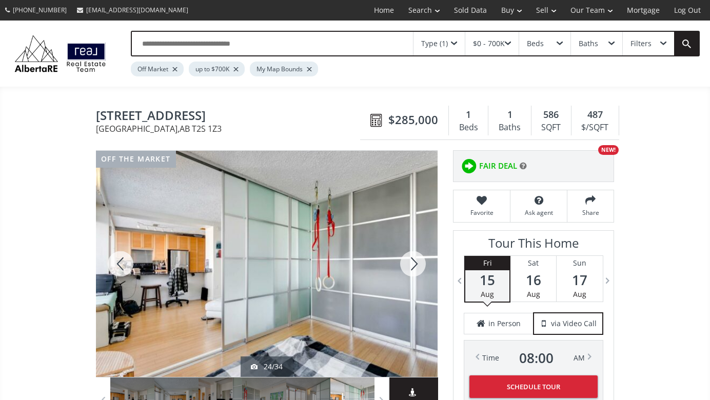
click at [416, 262] on div at bounding box center [412, 264] width 49 height 226
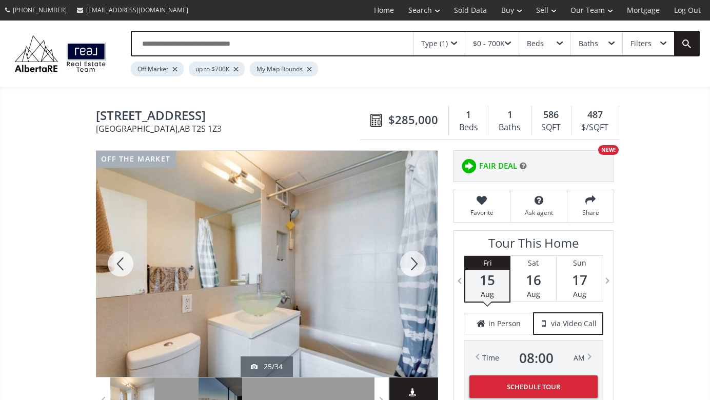
click at [416, 262] on div at bounding box center [412, 264] width 49 height 226
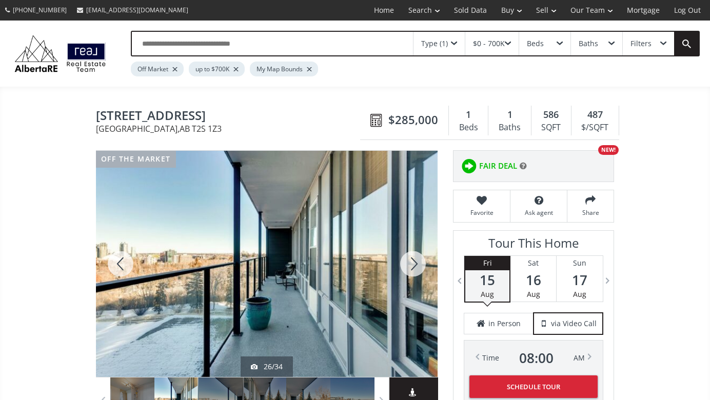
click at [416, 262] on div at bounding box center [412, 264] width 49 height 226
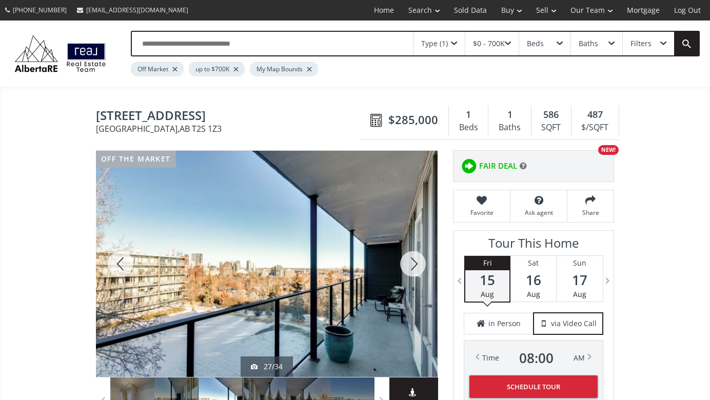
click at [416, 262] on div at bounding box center [412, 264] width 49 height 226
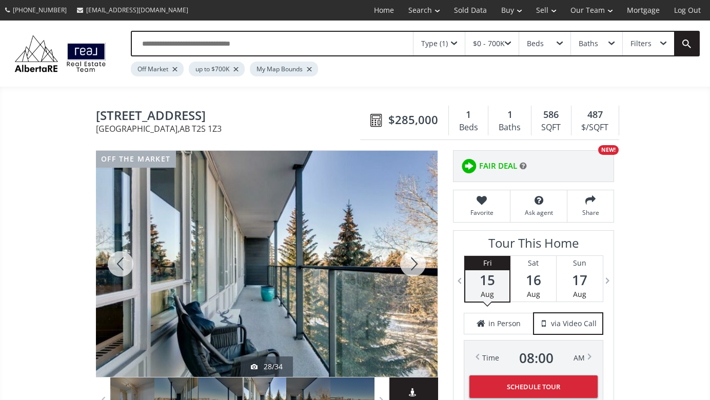
click at [416, 262] on div at bounding box center [412, 264] width 49 height 226
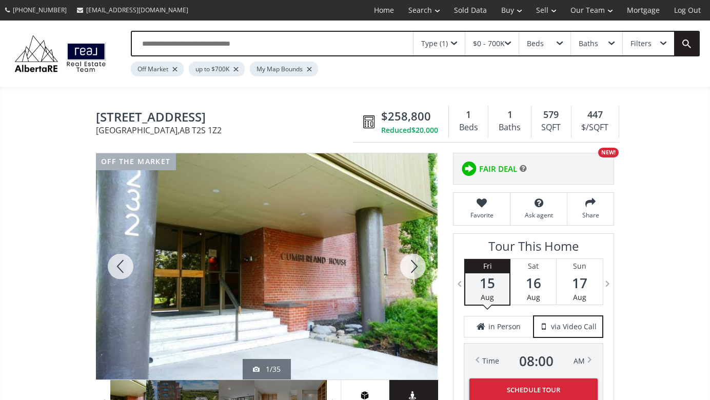
click at [416, 264] on div at bounding box center [412, 266] width 49 height 226
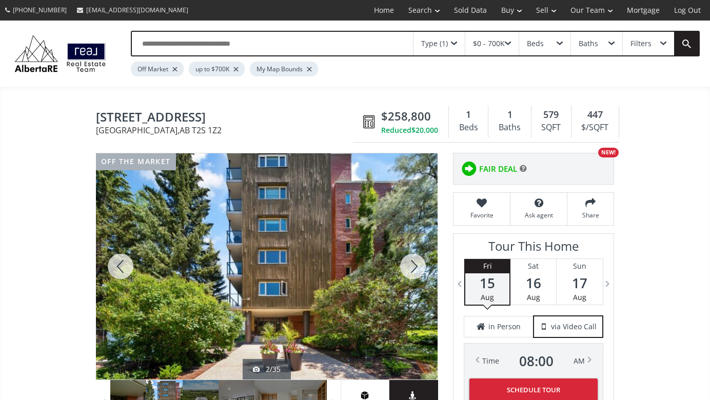
click at [416, 264] on div at bounding box center [412, 266] width 49 height 226
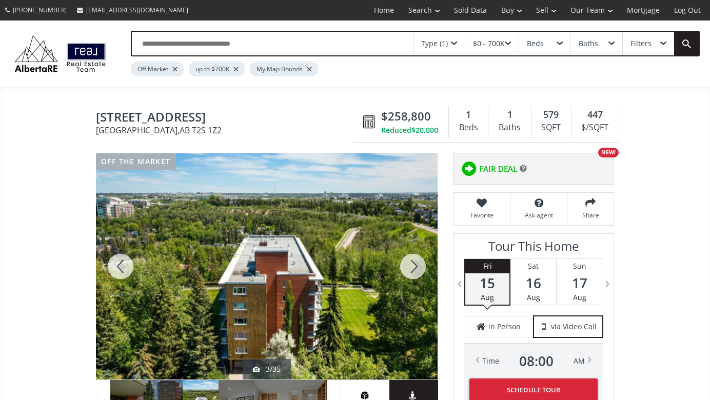
click at [416, 264] on div at bounding box center [412, 266] width 49 height 226
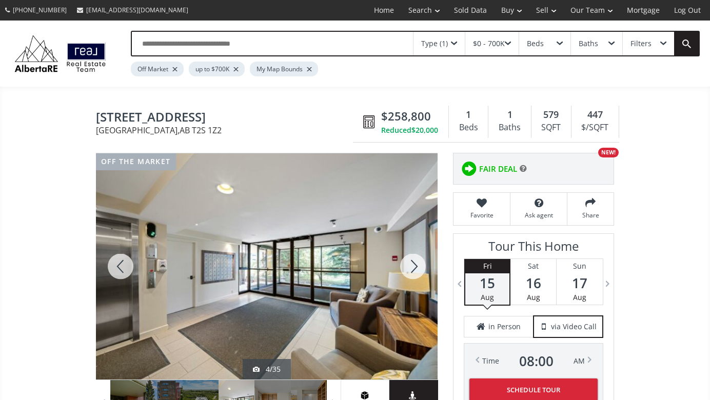
click at [416, 264] on div at bounding box center [412, 266] width 49 height 226
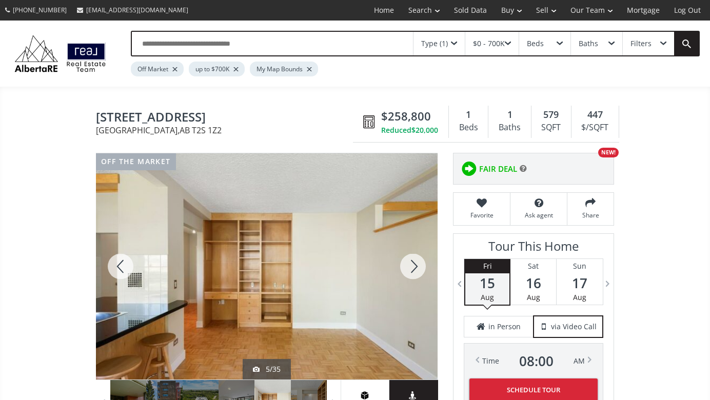
click at [416, 264] on div at bounding box center [412, 266] width 49 height 226
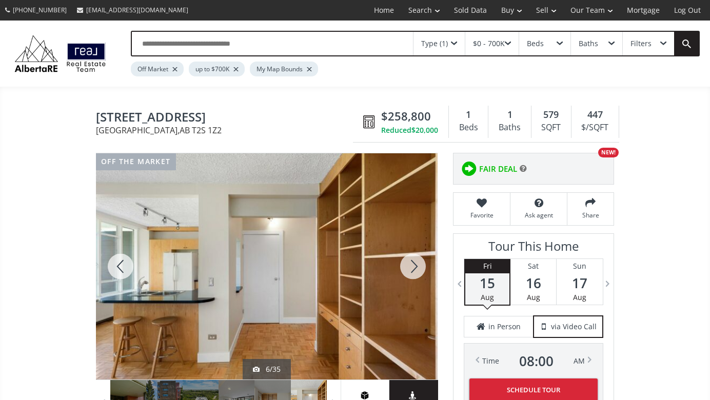
click at [416, 264] on div at bounding box center [412, 266] width 49 height 226
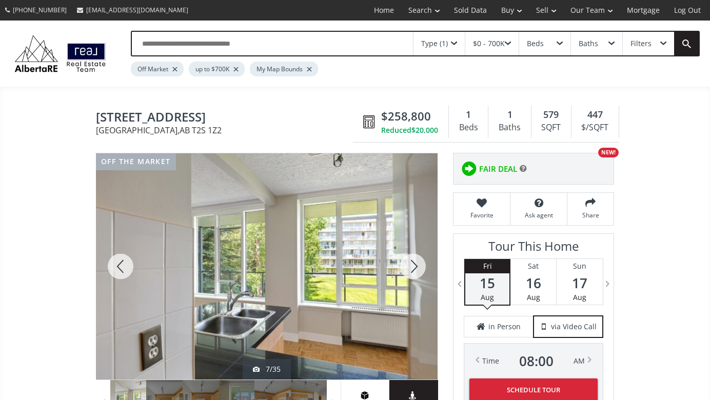
click at [416, 264] on div at bounding box center [412, 266] width 49 height 226
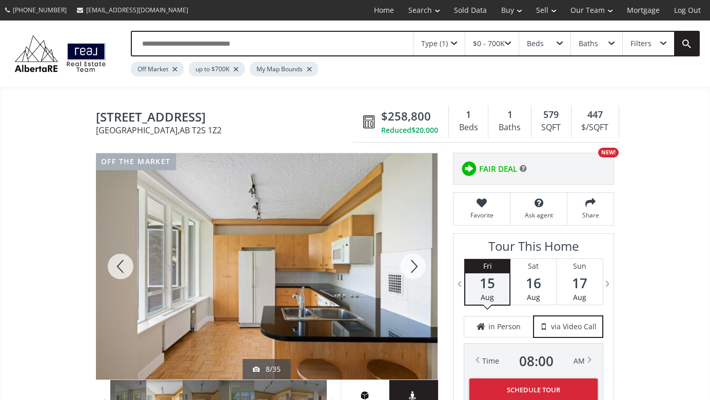
click at [416, 264] on div at bounding box center [412, 266] width 49 height 226
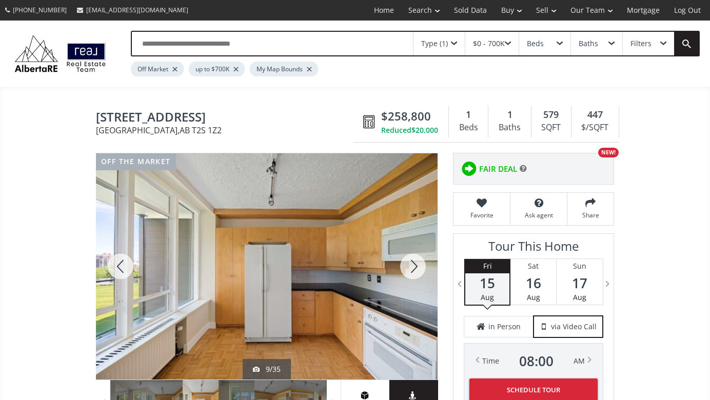
click at [416, 264] on div at bounding box center [412, 266] width 49 height 226
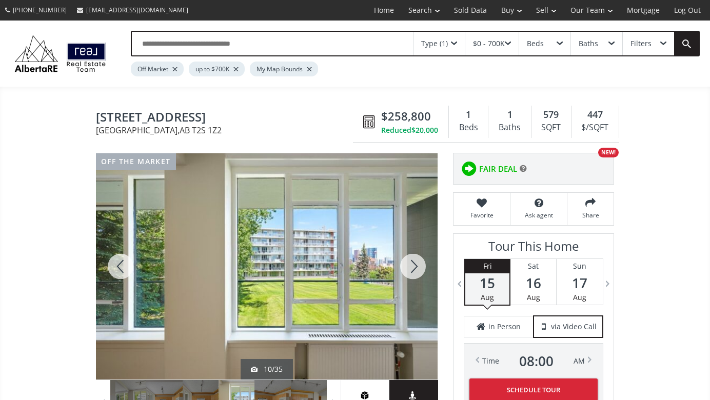
click at [416, 264] on div at bounding box center [412, 266] width 49 height 226
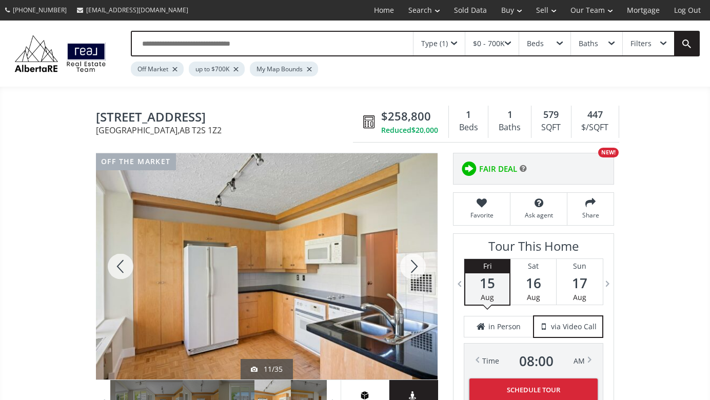
click at [416, 264] on div at bounding box center [412, 266] width 49 height 226
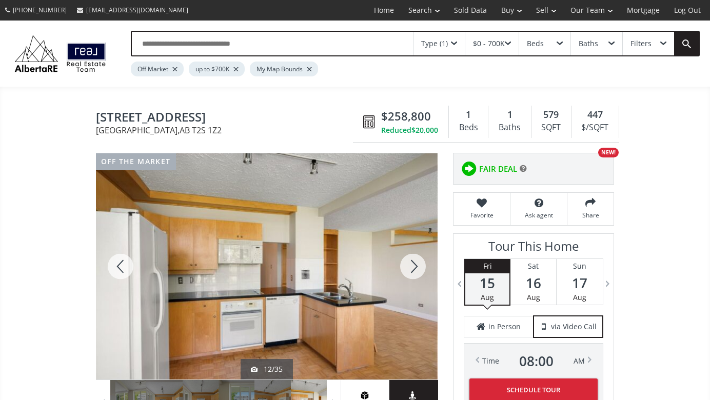
click at [416, 264] on div at bounding box center [412, 266] width 49 height 226
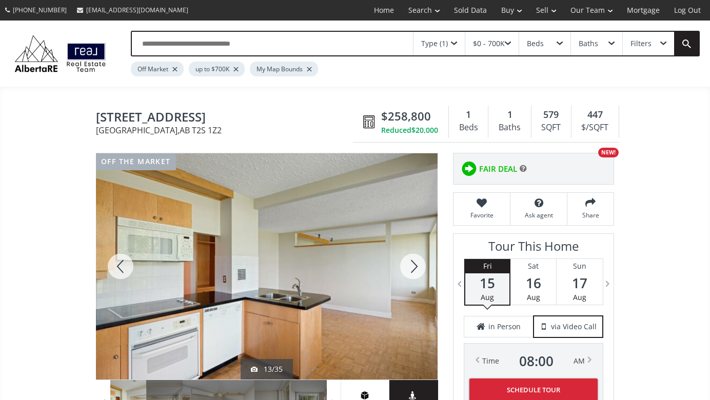
click at [418, 268] on div at bounding box center [412, 266] width 49 height 226
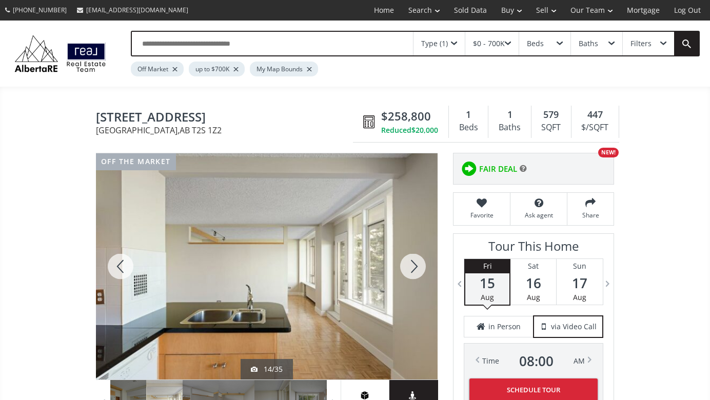
click at [418, 268] on div at bounding box center [412, 266] width 49 height 226
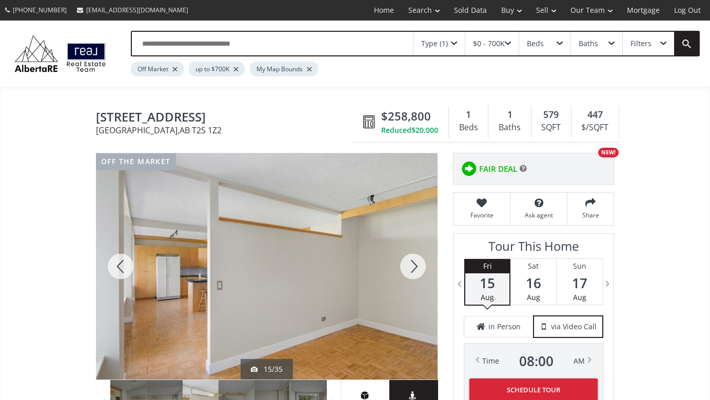
click at [418, 268] on div at bounding box center [412, 266] width 49 height 226
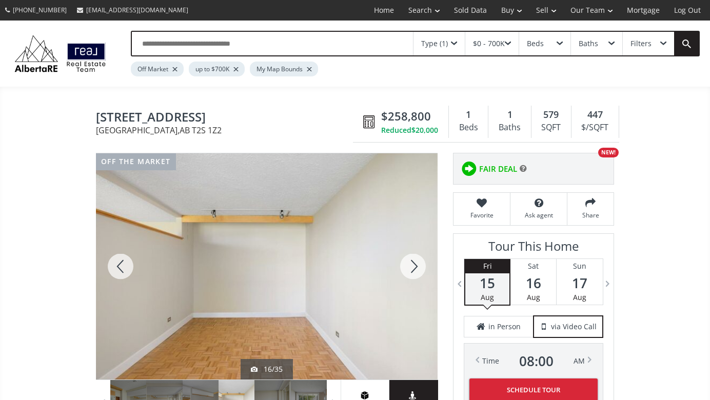
click at [418, 268] on div at bounding box center [412, 266] width 49 height 226
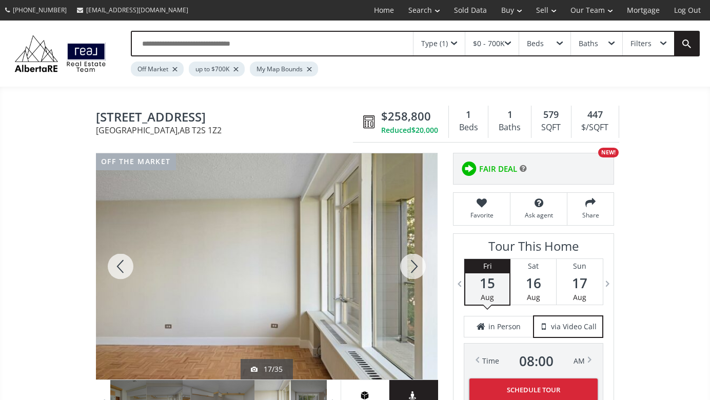
click at [418, 268] on div at bounding box center [412, 266] width 49 height 226
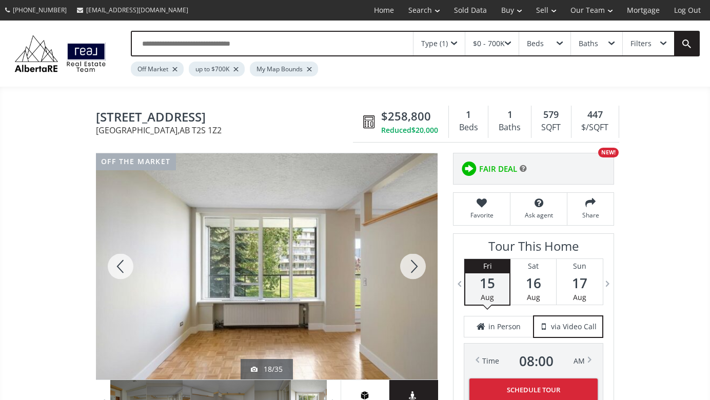
click at [418, 268] on div at bounding box center [412, 266] width 49 height 226
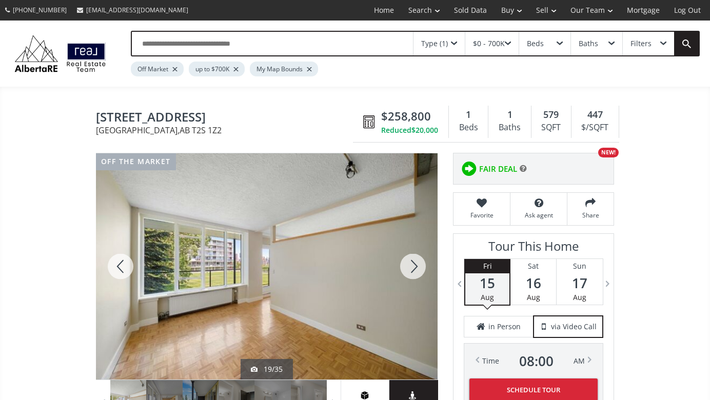
click at [418, 268] on div at bounding box center [412, 266] width 49 height 226
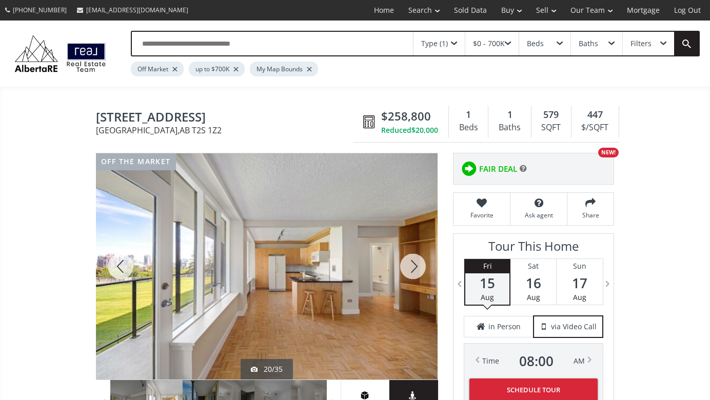
click at [418, 268] on div at bounding box center [412, 266] width 49 height 226
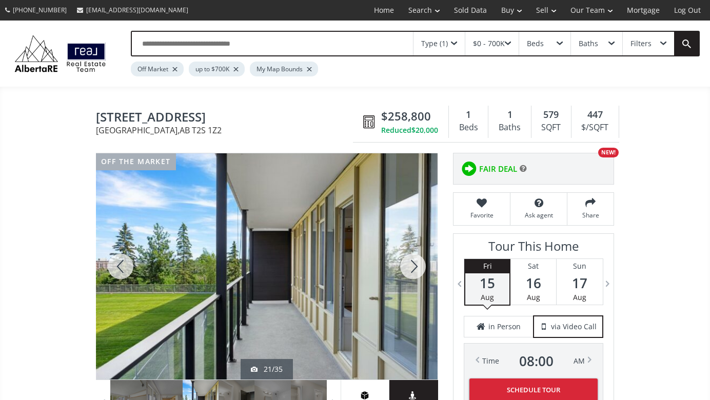
click at [418, 268] on div at bounding box center [412, 266] width 49 height 226
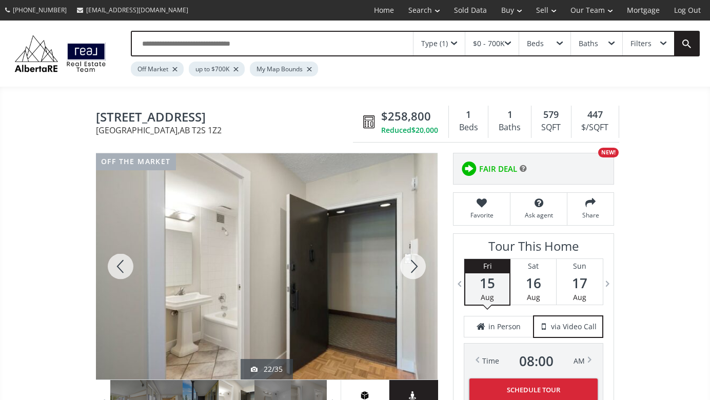
click at [418, 268] on div at bounding box center [412, 266] width 49 height 226
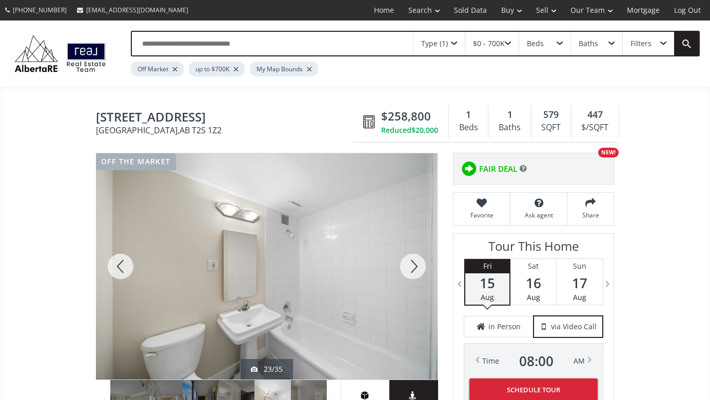
click at [418, 268] on div at bounding box center [412, 266] width 49 height 226
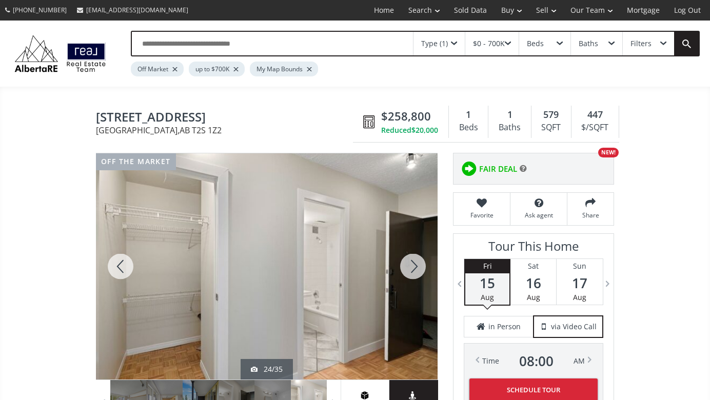
click at [418, 268] on div at bounding box center [412, 266] width 49 height 226
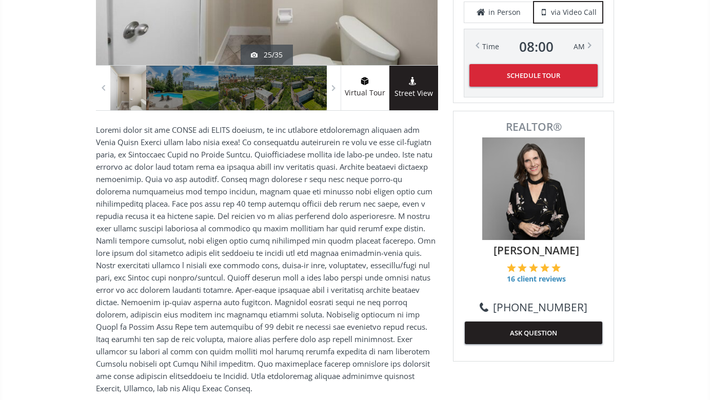
scroll to position [299, 0]
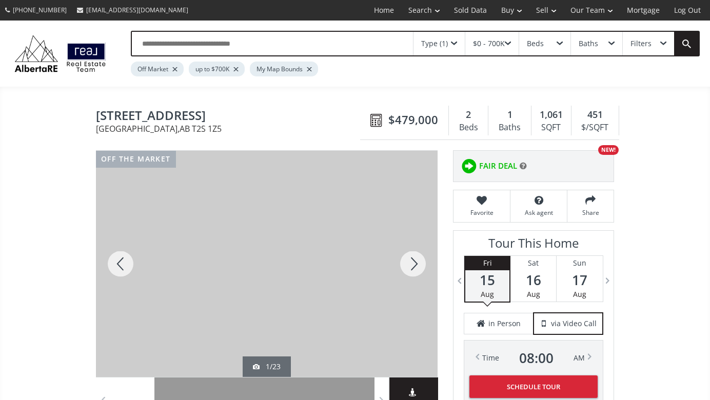
click at [416, 261] on div at bounding box center [412, 264] width 49 height 226
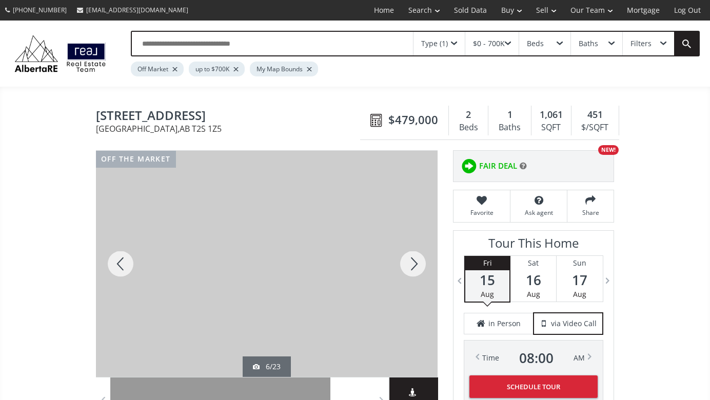
click at [416, 261] on div at bounding box center [412, 264] width 49 height 226
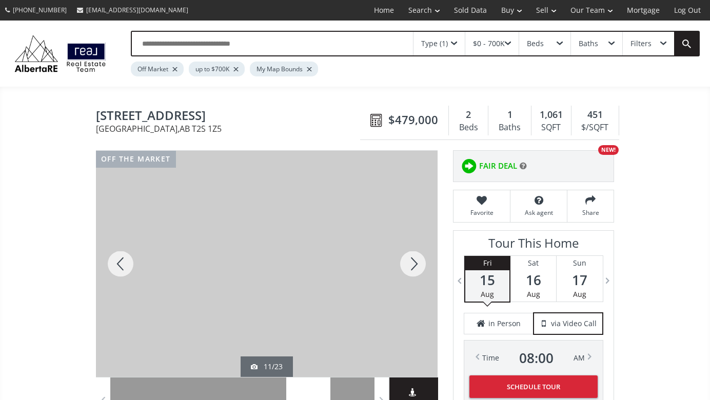
click at [416, 261] on div at bounding box center [412, 264] width 49 height 226
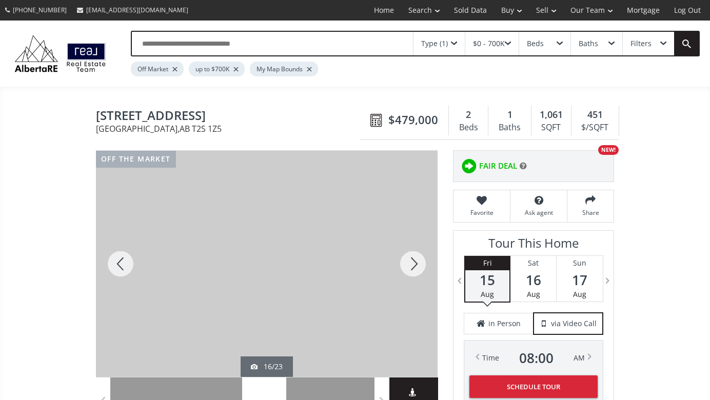
click at [416, 261] on div at bounding box center [412, 264] width 49 height 226
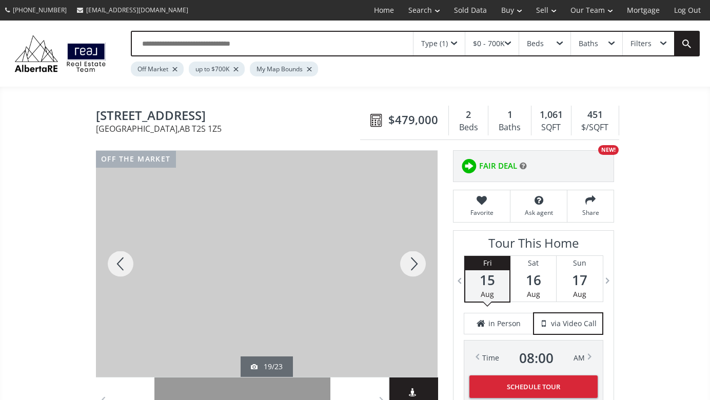
click at [416, 261] on div at bounding box center [412, 264] width 49 height 226
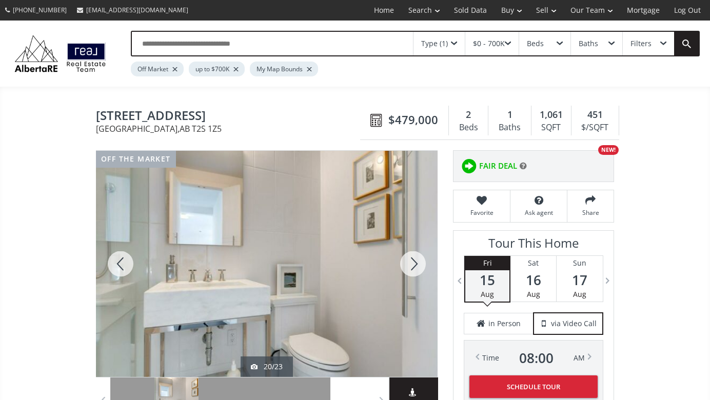
click at [416, 261] on div at bounding box center [412, 264] width 49 height 226
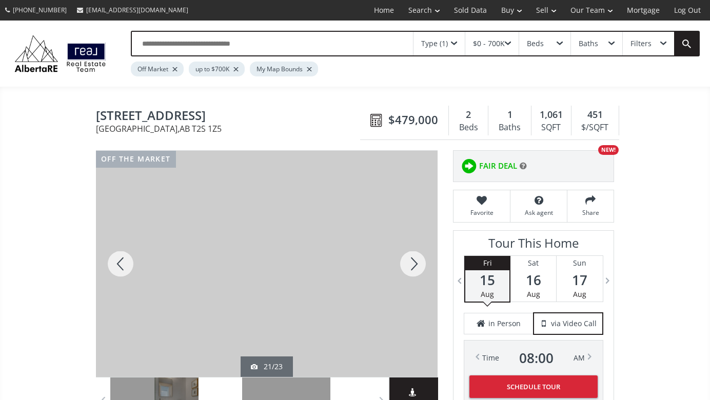
click at [416, 261] on div at bounding box center [412, 264] width 49 height 226
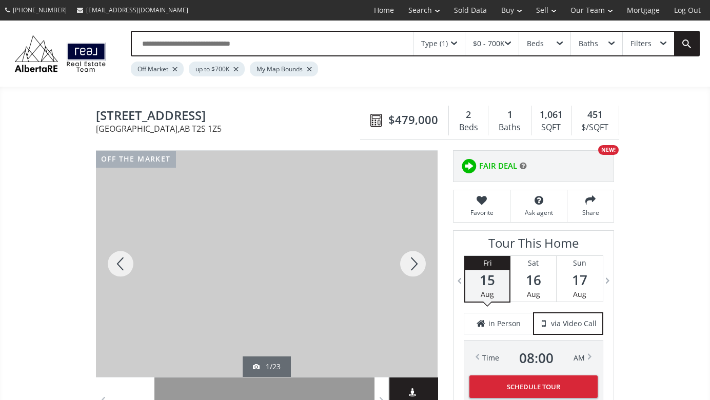
click at [118, 266] on div at bounding box center [120, 264] width 49 height 226
